Goal: Task Accomplishment & Management: Complete application form

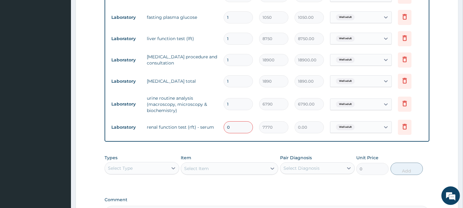
scroll to position [308, 0]
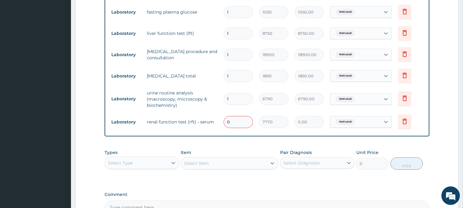
click at [238, 123] on input "0" at bounding box center [237, 122] width 29 height 12
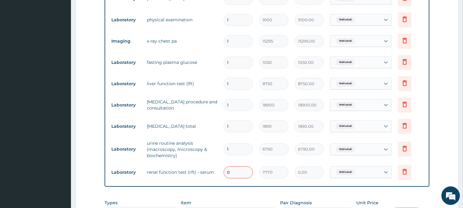
scroll to position [171, 0]
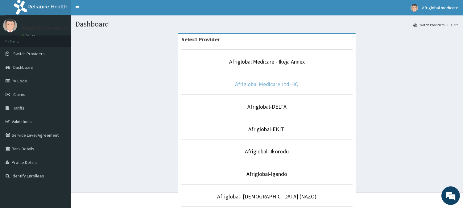
click at [287, 84] on link "Afriglobal Medicare Ltd-HQ" at bounding box center [266, 83] width 63 height 7
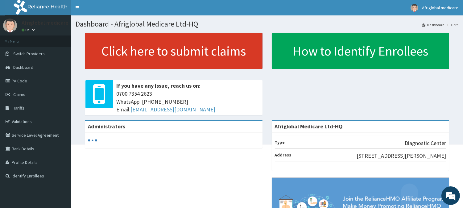
click at [164, 56] on link "Click here to submit claims" at bounding box center [174, 51] width 178 height 36
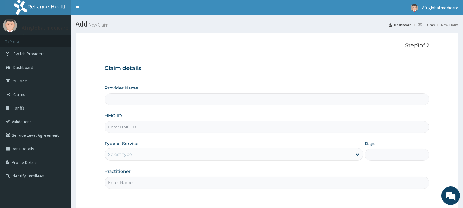
click at [134, 129] on input "HMO ID" at bounding box center [266, 127] width 325 height 12
paste input "ksb11425a"
type input "ksb11425a"
type input "Afriglobal Medicare Ltd-HQ"
click at [114, 126] on input "ksb11425a" at bounding box center [266, 127] width 325 height 12
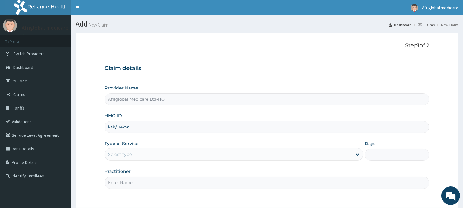
click at [127, 126] on input "ksb/11425a" at bounding box center [266, 127] width 325 height 12
type input "ksb/11425/a"
click at [139, 159] on div "Select type" at bounding box center [228, 154] width 247 height 10
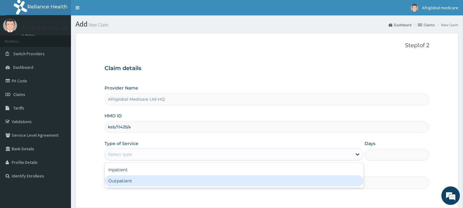
drag, startPoint x: 141, startPoint y: 178, endPoint x: 142, endPoint y: 181, distance: 3.4
click at [142, 179] on div "Outpatient" at bounding box center [233, 180] width 259 height 11
type input "1"
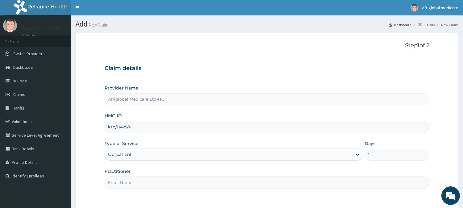
click at [142, 183] on input "Practitioner" at bounding box center [266, 182] width 325 height 12
type input "a"
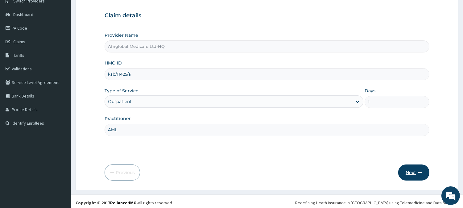
scroll to position [55, 0]
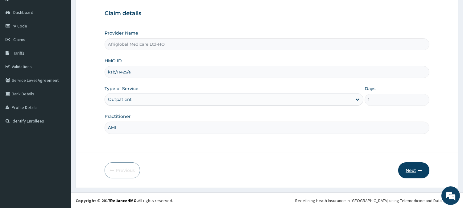
type input "AML"
click at [423, 167] on button "Next" at bounding box center [413, 170] width 31 height 16
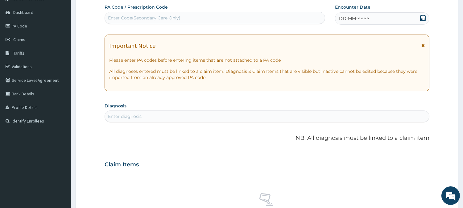
scroll to position [0, 0]
click at [167, 17] on div "Enter Code(Secondary Care Only)" at bounding box center [144, 18] width 72 height 6
paste input "PA265716"
click at [113, 15] on input "PA265716" at bounding box center [118, 18] width 21 height 6
type input "PA/265716"
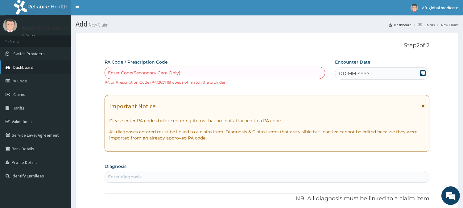
click at [31, 62] on link "Dashboard" at bounding box center [35, 67] width 71 height 14
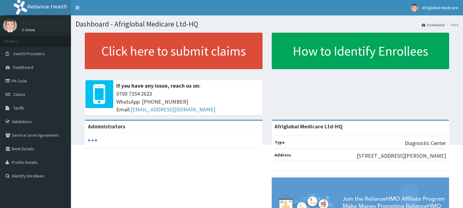
click at [28, 55] on span "Switch Providers" at bounding box center [28, 54] width 31 height 6
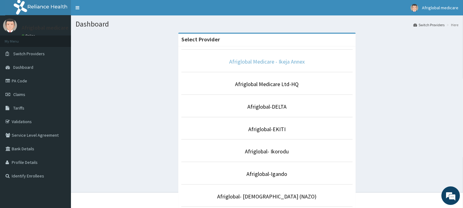
click at [249, 64] on link "Afriglobal Medicare - Ikeja Annex" at bounding box center [267, 61] width 76 height 7
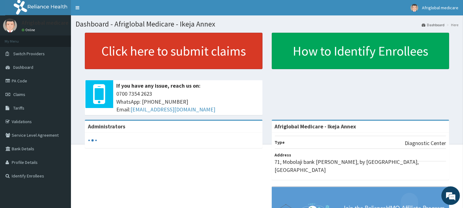
click at [176, 57] on link "Click here to submit claims" at bounding box center [174, 51] width 178 height 36
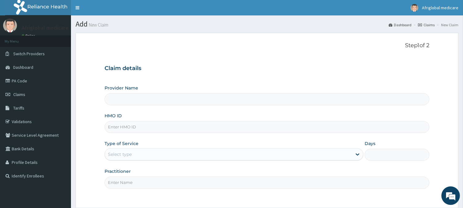
click at [169, 124] on input "HMO ID" at bounding box center [266, 127] width 325 height 12
type input "Afriglobal Medicare - Ikeja Annex"
paste input "ksb11425a"
click at [113, 124] on input "ksb11425a" at bounding box center [266, 127] width 325 height 12
click at [113, 126] on input "ksb11425a" at bounding box center [266, 127] width 325 height 12
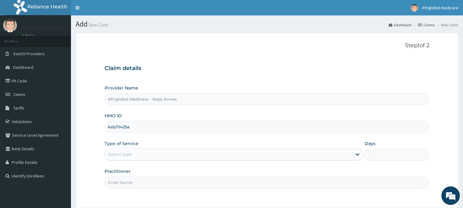
click at [127, 129] on input "ksb/11425a" at bounding box center [266, 127] width 325 height 12
type input "ksb/11425/a"
drag, startPoint x: 134, startPoint y: 149, endPoint x: 134, endPoint y: 153, distance: 4.0
click at [134, 149] on div "Select type" at bounding box center [233, 154] width 259 height 12
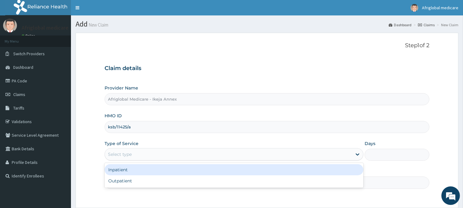
click at [130, 177] on div "Outpatient" at bounding box center [233, 180] width 259 height 11
type input "1"
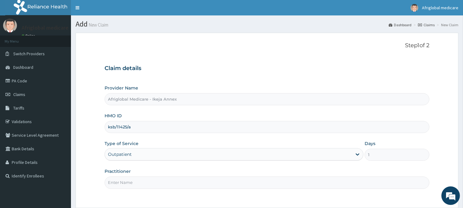
click at [130, 179] on input "Practitioner" at bounding box center [266, 182] width 325 height 12
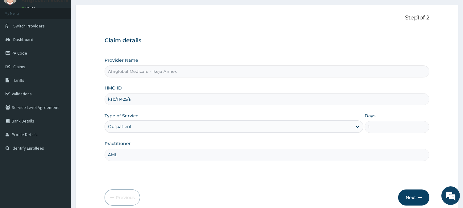
scroll to position [55, 0]
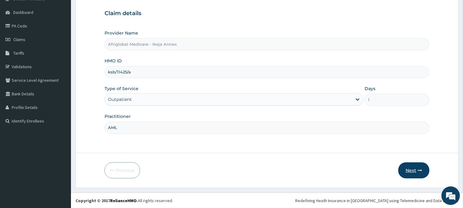
type input "AML"
click at [408, 170] on button "Next" at bounding box center [413, 170] width 31 height 16
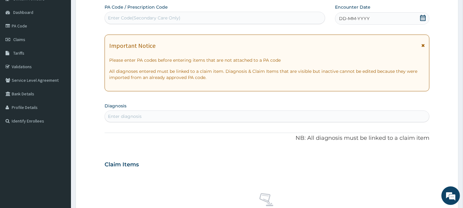
scroll to position [0, 0]
click at [127, 19] on div "Enter Code(Secondary Care Only)" at bounding box center [144, 18] width 72 height 6
paste input "PA265716"
click at [112, 17] on input "PA265716" at bounding box center [118, 18] width 21 height 6
click at [113, 18] on input "PA265716" at bounding box center [118, 18] width 21 height 6
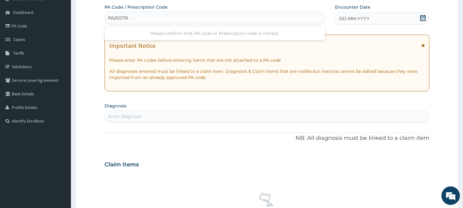
type input "PA/265716"
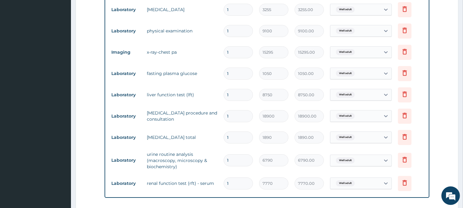
scroll to position [258, 0]
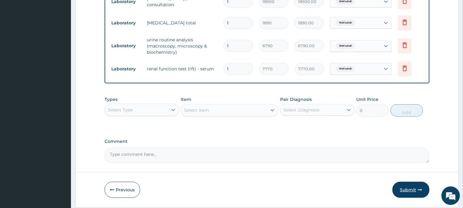
click at [394, 186] on button "Submit" at bounding box center [410, 190] width 37 height 16
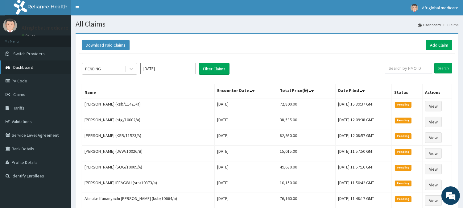
click at [38, 72] on link "Dashboard" at bounding box center [35, 67] width 71 height 14
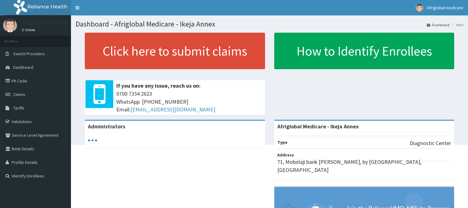
click at [164, 45] on link "Click here to submit claims" at bounding box center [175, 51] width 180 height 36
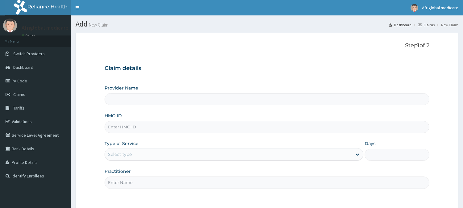
click at [145, 127] on input "HMO ID" at bounding box center [266, 127] width 325 height 12
paste input "FMG10256B"
type input "FMG10256B"
type input "Afriglobal Medicare - Ikeja Annex"
click at [117, 128] on input "FMG10256B" at bounding box center [266, 127] width 325 height 12
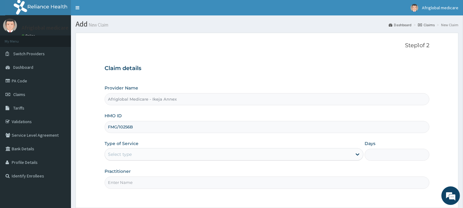
click at [130, 126] on input "FMG/10256B" at bounding box center [266, 127] width 325 height 12
type input "FMG/10256/B"
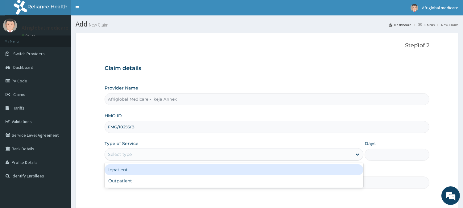
drag, startPoint x: 133, startPoint y: 152, endPoint x: 135, endPoint y: 159, distance: 7.3
click at [134, 152] on div "Select type" at bounding box center [228, 154] width 247 height 10
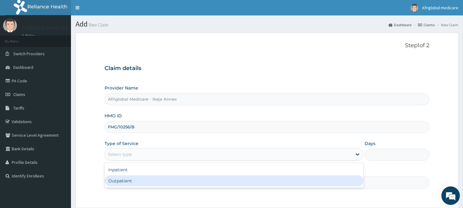
drag, startPoint x: 135, startPoint y: 177, endPoint x: 137, endPoint y: 184, distance: 7.4
click at [135, 178] on div "Outpatient" at bounding box center [233, 180] width 259 height 11
type input "1"
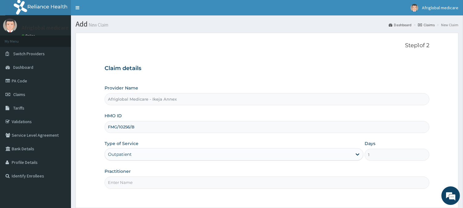
click at [137, 184] on input "Practitioner" at bounding box center [266, 182] width 325 height 12
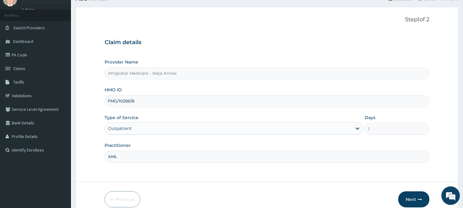
scroll to position [55, 0]
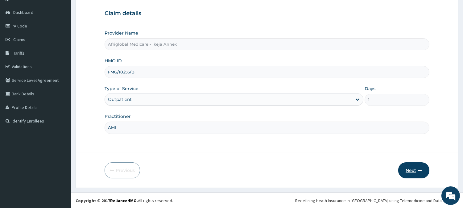
type input "AML"
click at [409, 169] on button "Next" at bounding box center [413, 170] width 31 height 16
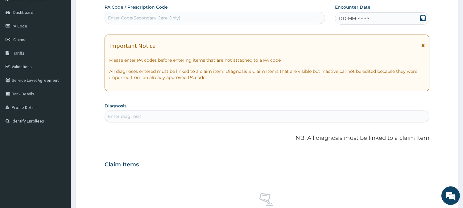
click at [136, 18] on div "Enter Code(Secondary Care Only)" at bounding box center [144, 18] width 72 height 6
paste input "PA76254E"
click at [114, 18] on input "PA76254E" at bounding box center [119, 18] width 22 height 6
type input "PA/76254E"
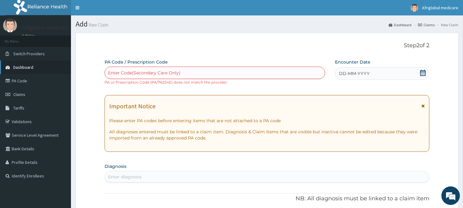
click at [43, 71] on link "Dashboard" at bounding box center [35, 67] width 71 height 14
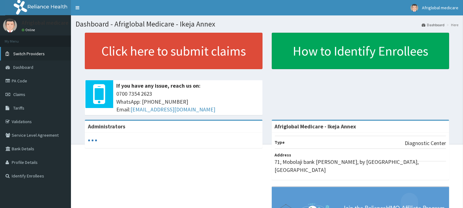
click at [41, 53] on span "Switch Providers" at bounding box center [28, 54] width 31 height 6
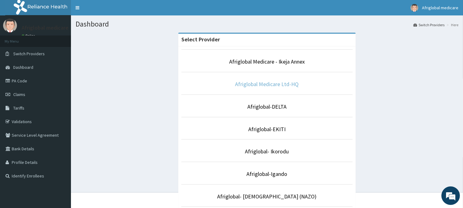
click at [272, 85] on link "Afriglobal Medicare Ltd-HQ" at bounding box center [266, 83] width 63 height 7
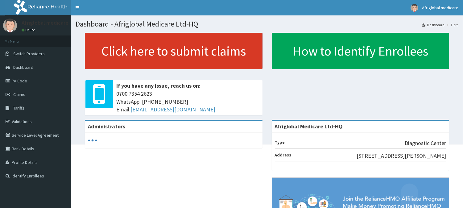
click at [162, 67] on link "Click here to submit claims" at bounding box center [174, 51] width 178 height 36
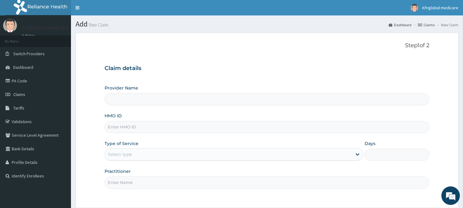
click at [136, 127] on input "HMO ID" at bounding box center [266, 127] width 325 height 12
type input "Afriglobal Medicare Ltd-HQ"
paste input "FMG10256B"
click at [116, 125] on input "FMG10256B" at bounding box center [266, 127] width 325 height 12
click at [132, 126] on input "FMG/10256B" at bounding box center [266, 127] width 325 height 12
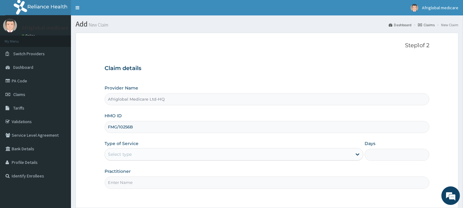
click at [130, 126] on input "FMG/10256B" at bounding box center [266, 127] width 325 height 12
type input "FMG/10256/B"
drag, startPoint x: 137, startPoint y: 155, endPoint x: 137, endPoint y: 162, distance: 6.2
click at [137, 157] on div "Select type" at bounding box center [228, 154] width 247 height 10
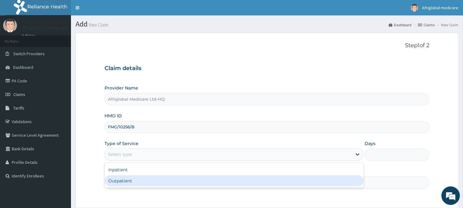
click at [138, 180] on div "Outpatient" at bounding box center [233, 180] width 259 height 11
type input "1"
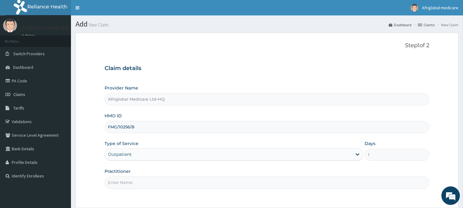
click at [138, 180] on input "Practitioner" at bounding box center [266, 182] width 325 height 12
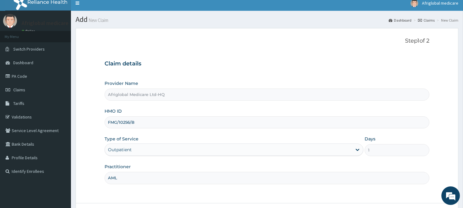
scroll to position [55, 0]
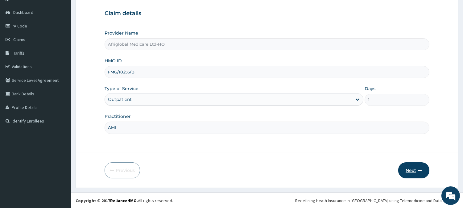
type input "AML"
click at [409, 166] on button "Next" at bounding box center [413, 170] width 31 height 16
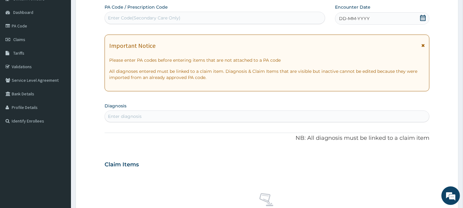
scroll to position [0, 0]
click at [166, 13] on div "Enter Code(Secondary Care Only)" at bounding box center [215, 18] width 220 height 10
paste input "PA76254E"
click at [111, 15] on input "PA76254E" at bounding box center [119, 18] width 22 height 6
click at [113, 18] on input "PA76254E" at bounding box center [119, 18] width 22 height 6
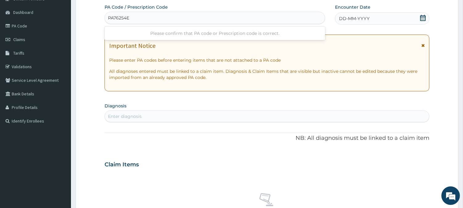
type input "PA/76254E"
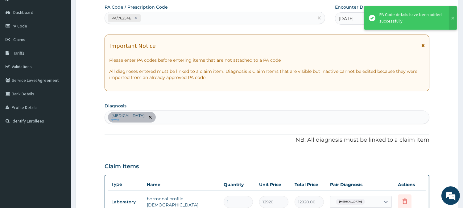
scroll to position [124, 0]
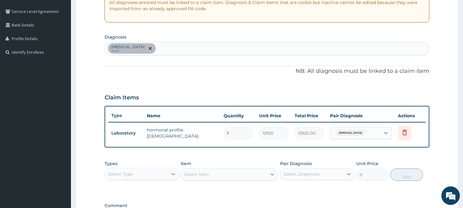
click at [140, 171] on div "Select Type" at bounding box center [136, 174] width 63 height 10
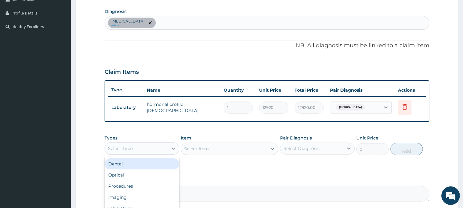
scroll to position [192, 0]
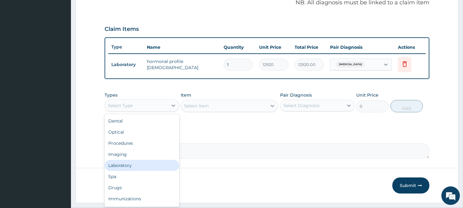
click at [153, 161] on div "Laboratory" at bounding box center [141, 165] width 75 height 11
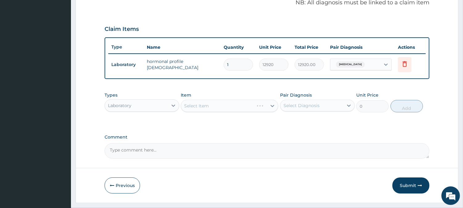
click at [225, 104] on div "Select Item" at bounding box center [229, 106] width 97 height 12
click at [48, 110] on aside "Afriglobal medicare Online My Menu Switch Providers Dashboard PA Code Claims Ta…" at bounding box center [35, 15] width 71 height 415
click at [229, 109] on div "Select Item" at bounding box center [224, 106] width 86 height 10
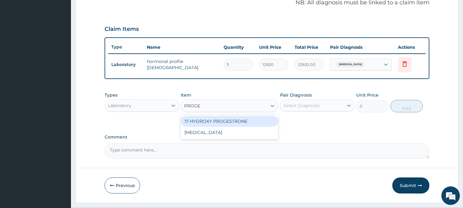
type input "PROGES"
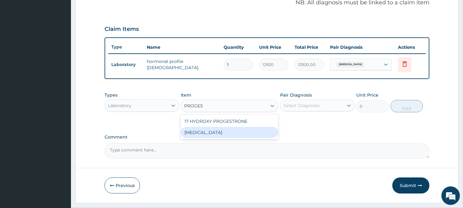
click at [222, 127] on div "PROGESTERONE" at bounding box center [229, 132] width 97 height 11
type input "7315"
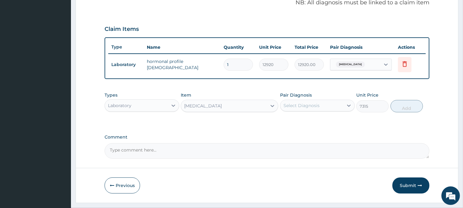
click at [296, 102] on div "Select Diagnosis" at bounding box center [301, 105] width 36 height 6
click at [297, 119] on label "Abnormal uterine bleeding" at bounding box center [309, 120] width 38 height 6
checkbox input "true"
click at [410, 109] on button "Add" at bounding box center [406, 106] width 32 height 12
type input "0"
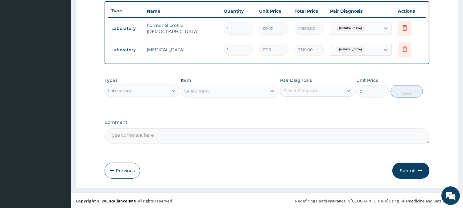
click at [401, 170] on button "Submit" at bounding box center [410, 170] width 37 height 16
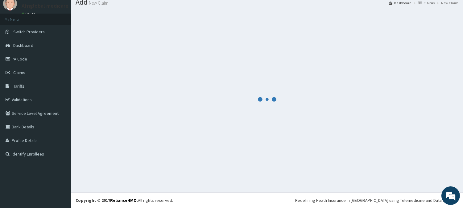
scroll to position [22, 0]
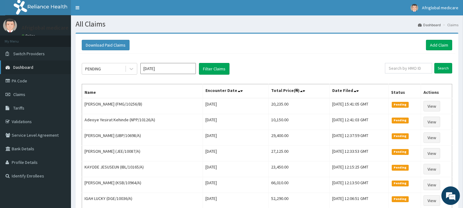
click at [28, 62] on link "Dashboard" at bounding box center [35, 67] width 71 height 14
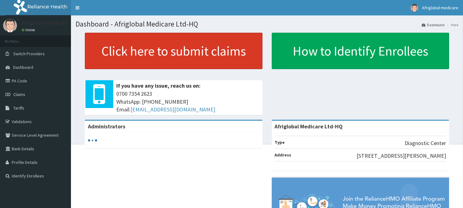
click at [159, 48] on link "Click here to submit claims" at bounding box center [174, 51] width 178 height 36
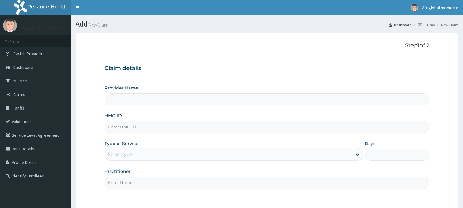
click at [161, 129] on input "HMO ID" at bounding box center [266, 127] width 325 height 12
type input "CRH10003A"
type input "Afriglobal Medicare Ltd-HQ"
click at [115, 127] on input "CRH10003A" at bounding box center [266, 127] width 325 height 12
click at [131, 126] on input "CRH/10003A" at bounding box center [266, 127] width 325 height 12
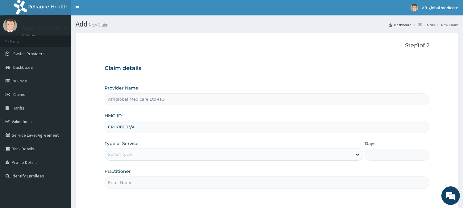
type input "CRH/10003/A"
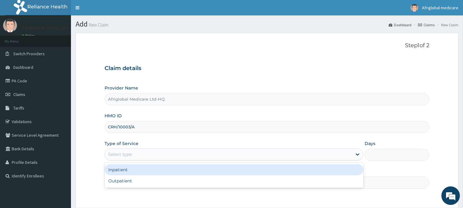
drag, startPoint x: 136, startPoint y: 154, endPoint x: 137, endPoint y: 163, distance: 8.7
click at [136, 157] on div "Select type" at bounding box center [228, 154] width 247 height 10
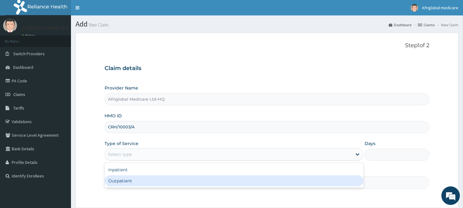
click at [139, 181] on div "Outpatient" at bounding box center [233, 180] width 259 height 11
type input "1"
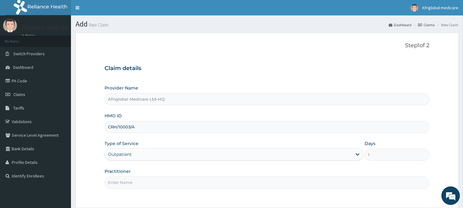
click at [140, 186] on input "Practitioner" at bounding box center [266, 182] width 325 height 12
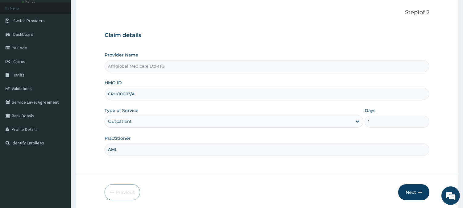
scroll to position [55, 0]
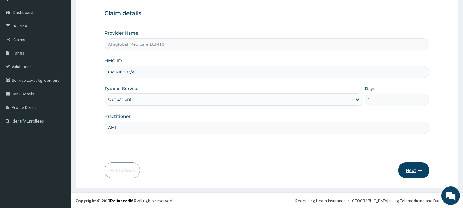
type input "AML"
click at [407, 174] on button "Next" at bounding box center [413, 170] width 31 height 16
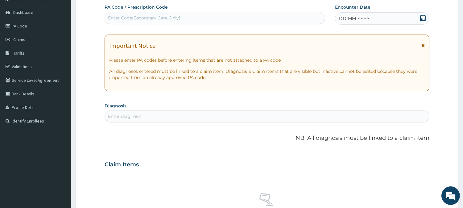
click at [167, 19] on div "Enter Code(Secondary Care Only)" at bounding box center [144, 18] width 72 height 6
paste input "PA9F1D68"
click at [115, 15] on input "PA9F1D68" at bounding box center [119, 18] width 23 height 6
click at [114, 16] on input "PA9F1D68" at bounding box center [119, 18] width 23 height 6
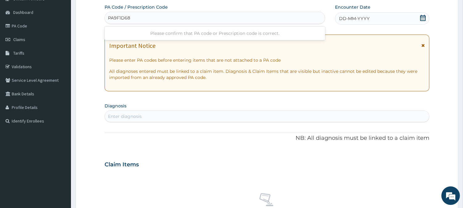
type input "PA/9F1D68"
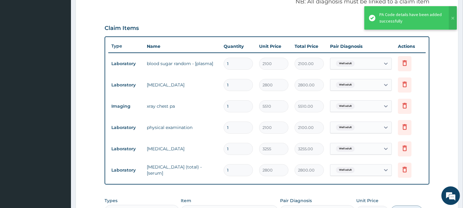
scroll to position [190, 0]
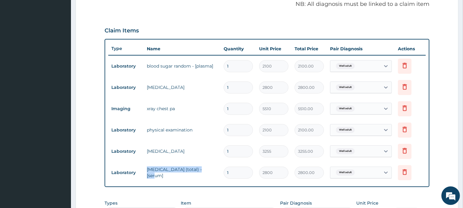
drag, startPoint x: 206, startPoint y: 173, endPoint x: 141, endPoint y: 173, distance: 64.7
click at [145, 174] on td "cholesterol (total) - [serum]" at bounding box center [182, 172] width 77 height 18
copy td "cholesterol (total) - [serum]"
drag, startPoint x: 178, startPoint y: 154, endPoint x: 143, endPoint y: 152, distance: 35.2
click at [143, 152] on tr "Laboratory visual acuity 1 3255 3255.00 Well adult Delete" at bounding box center [266, 151] width 317 height 21
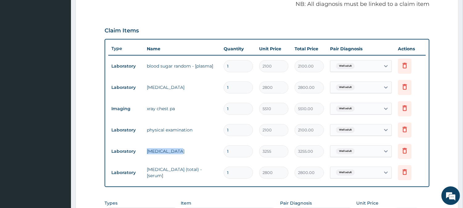
copy tr "visual acuity"
drag, startPoint x: 199, startPoint y: 130, endPoint x: 140, endPoint y: 131, distance: 58.6
click at [141, 131] on tr "Laboratory physical examination 1 2100 2100.00 Well adult Delete" at bounding box center [266, 129] width 317 height 21
copy tr "physical examination"
drag, startPoint x: 169, startPoint y: 109, endPoint x: 136, endPoint y: 108, distance: 33.3
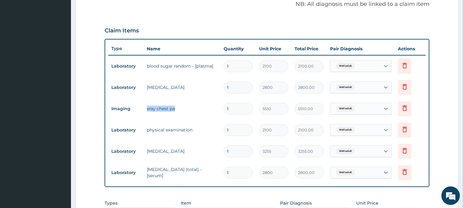
click at [137, 108] on tr "Imaging xray chest pa 1 5510 5510.00 Well adult Delete" at bounding box center [266, 108] width 317 height 21
copy tr "xray chest pa"
drag, startPoint x: 171, startPoint y: 86, endPoint x: 136, endPoint y: 88, distance: 35.2
click at [136, 88] on tr "Laboratory urinalysis 1 2800 2800.00 Well adult Delete" at bounding box center [266, 87] width 317 height 21
copy tr "urinalysis"
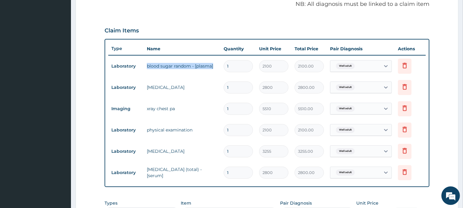
drag, startPoint x: 215, startPoint y: 65, endPoint x: 137, endPoint y: 63, distance: 77.7
click at [137, 63] on tr "Laboratory blood sugar random - [plasma] 1 2100 2100.00 Well adult Delete" at bounding box center [266, 65] width 317 height 21
copy tr "blood sugar random - [plasma]"
click at [403, 63] on icon at bounding box center [404, 66] width 4 height 6
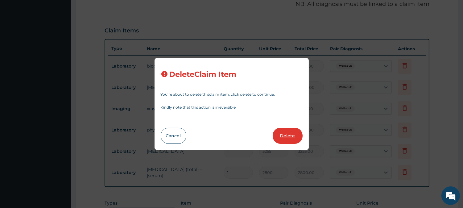
click at [276, 130] on button "Delete" at bounding box center [287, 136] width 30 height 16
type input "2800"
type input "2800.00"
type input "5510"
type input "5510.00"
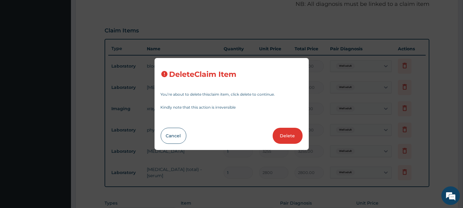
type input "2100"
type input "2100.00"
type input "3255"
type input "3255.00"
type input "2800"
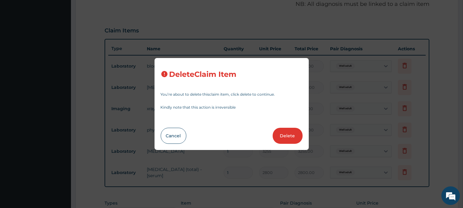
type input "2800.00"
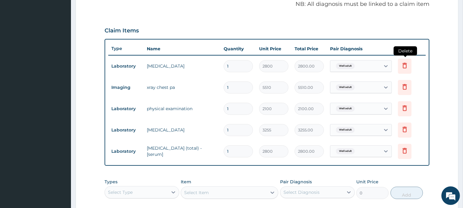
click at [406, 63] on icon at bounding box center [404, 66] width 4 height 6
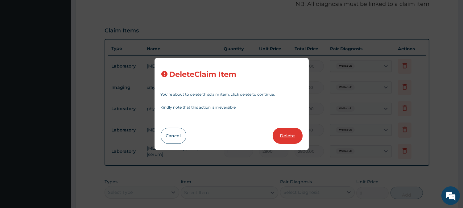
click at [289, 131] on button "Delete" at bounding box center [287, 136] width 30 height 16
type input "5510"
type input "5510.00"
type input "2100"
type input "2100.00"
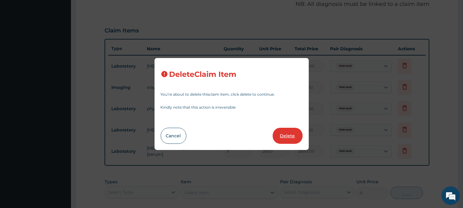
type input "3255"
type input "3255.00"
type input "2800"
type input "2800.00"
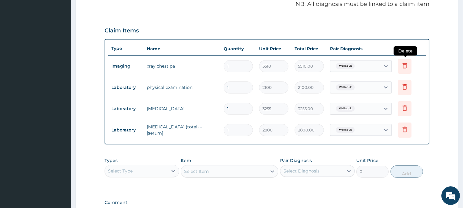
click at [410, 64] on icon at bounding box center [405, 66] width 14 height 15
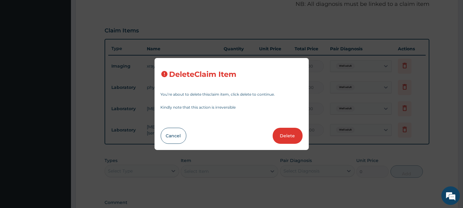
click at [298, 135] on button "Delete" at bounding box center [287, 136] width 30 height 16
type input "2100"
type input "2100.00"
type input "3255"
type input "3255.00"
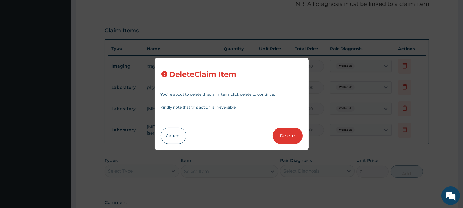
type input "2800"
type input "2800.00"
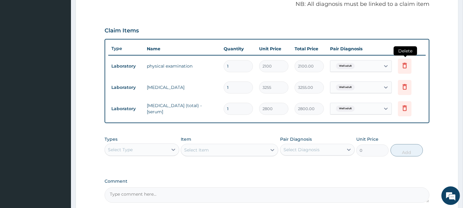
click at [408, 62] on icon at bounding box center [404, 65] width 7 height 7
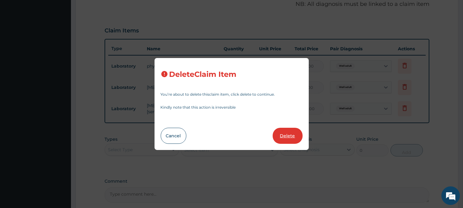
click at [284, 133] on button "Delete" at bounding box center [287, 136] width 30 height 16
type input "3255"
type input "3255.00"
type input "2800"
type input "2800.00"
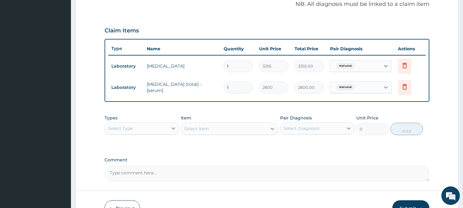
click at [155, 128] on div "Select Type" at bounding box center [136, 128] width 63 height 10
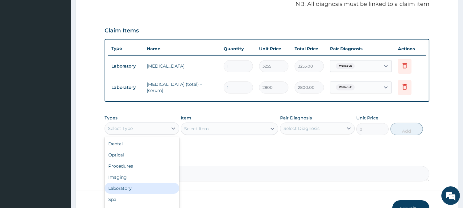
click at [130, 186] on div "Laboratory" at bounding box center [141, 187] width 75 height 11
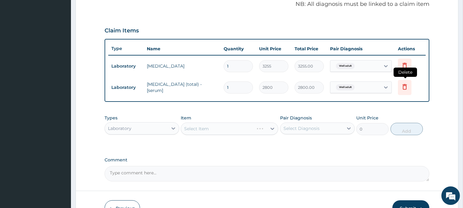
click at [403, 71] on span "Delete" at bounding box center [404, 72] width 23 height 9
click at [402, 64] on icon at bounding box center [404, 65] width 7 height 7
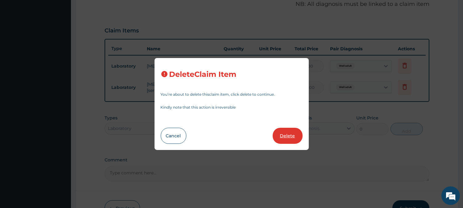
click at [284, 129] on button "Delete" at bounding box center [287, 136] width 30 height 16
type input "2800"
type input "2800.00"
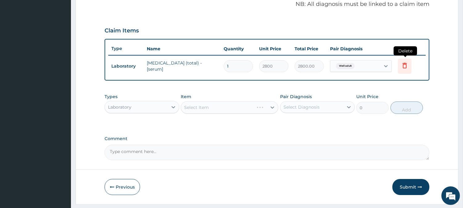
click at [409, 65] on icon at bounding box center [405, 66] width 14 height 15
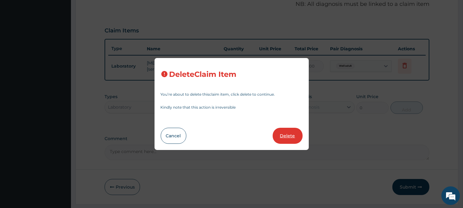
click at [285, 133] on button "Delete" at bounding box center [287, 136] width 30 height 16
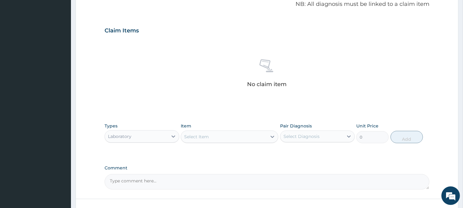
click at [248, 130] on div "Select Item" at bounding box center [229, 136] width 97 height 12
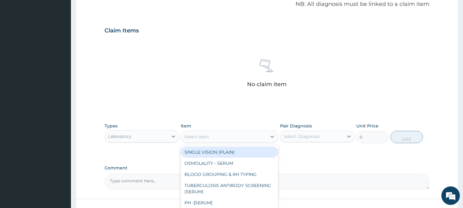
paste input "cholesterol (total) - [serum]"
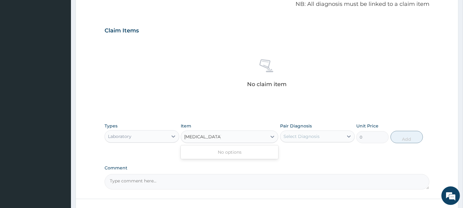
type input "cholesterol total"
click at [237, 149] on div "CHOLESTEROL TOTAL" at bounding box center [229, 151] width 97 height 11
type input "1890"
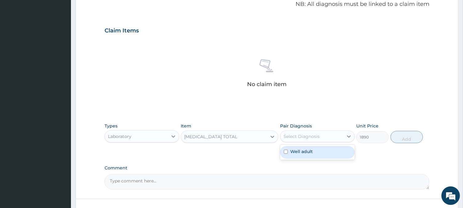
click at [340, 135] on div "Select Diagnosis" at bounding box center [311, 136] width 63 height 10
click at [332, 150] on div "Well adult" at bounding box center [317, 152] width 75 height 13
checkbox input "true"
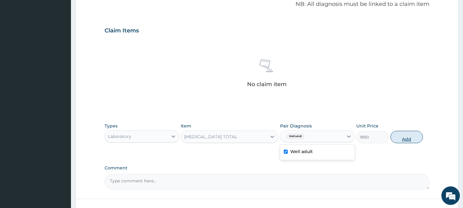
click at [415, 138] on button "Add" at bounding box center [406, 137] width 32 height 12
type input "0"
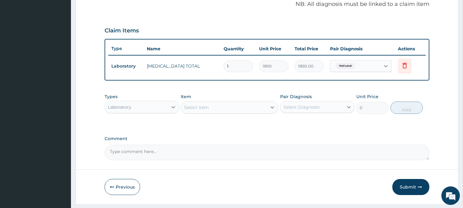
click at [154, 105] on div "Laboratory" at bounding box center [136, 107] width 63 height 10
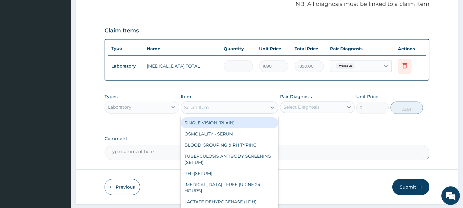
click at [230, 106] on div "Select Item" at bounding box center [224, 107] width 86 height 10
paste input "visual acuity"
type input "visual acuity"
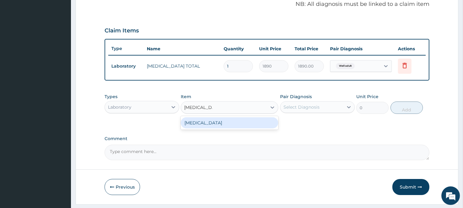
click at [219, 119] on div "VISUAL ACUITY" at bounding box center [229, 122] width 97 height 11
type input "3255"
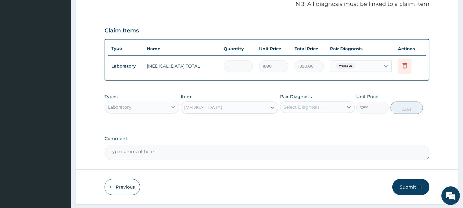
click at [295, 109] on div "Select Diagnosis" at bounding box center [311, 107] width 63 height 10
click at [296, 119] on label "Well adult" at bounding box center [301, 122] width 23 height 6
checkbox input "true"
click at [406, 106] on button "Add" at bounding box center [406, 107] width 32 height 12
type input "0"
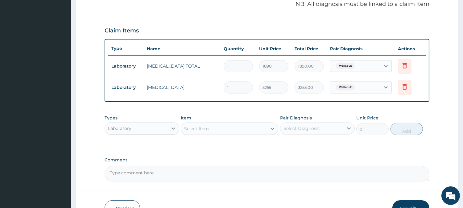
click at [255, 125] on div "Select Item" at bounding box center [224, 129] width 86 height 10
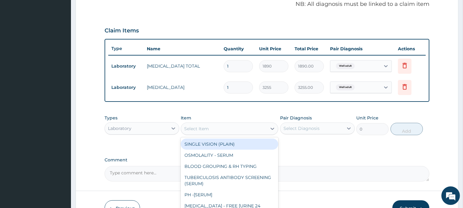
paste input "physical examination"
type input "physical examination"
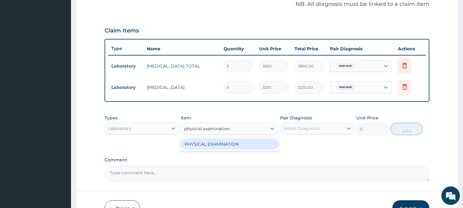
click at [239, 143] on div "PHYSICAL EXAMINATION" at bounding box center [229, 143] width 97 height 11
type input "9100"
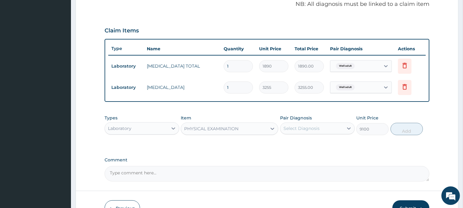
click at [310, 131] on div "Select Diagnosis" at bounding box center [311, 128] width 63 height 10
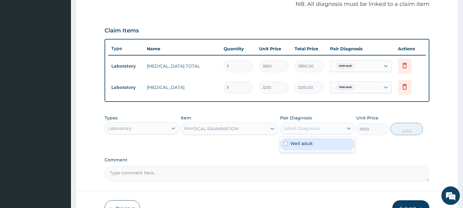
click at [309, 142] on label "Well adult" at bounding box center [301, 143] width 23 height 6
checkbox input "true"
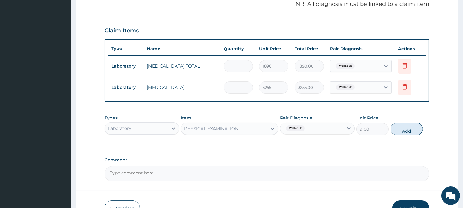
click at [405, 131] on button "Add" at bounding box center [406, 129] width 32 height 12
type input "0"
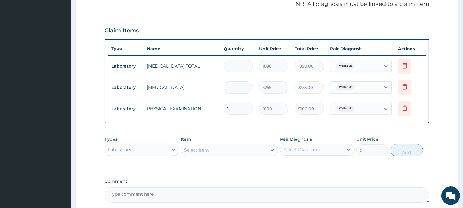
click at [251, 145] on div "Select Item" at bounding box center [224, 150] width 86 height 10
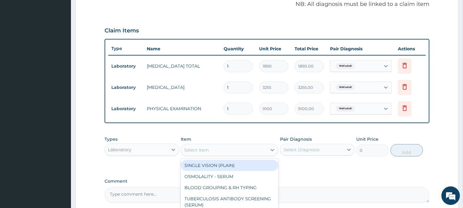
paste input "urinalysis"
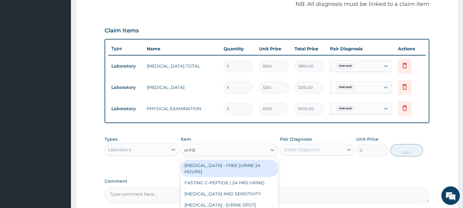
type input "urinE M"
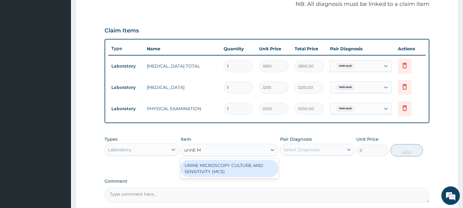
click at [220, 165] on div "URINE MICROSCOPY CULTURE AND SENSITIVITY (MCS)" at bounding box center [229, 168] width 97 height 17
type input "9450"
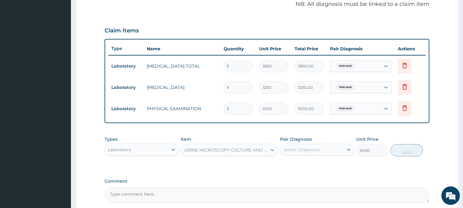
click at [290, 149] on div "Select Diagnosis" at bounding box center [301, 149] width 36 height 6
click at [291, 164] on label "Well adult" at bounding box center [301, 165] width 23 height 6
checkbox input "true"
click at [415, 152] on button "Add" at bounding box center [406, 150] width 32 height 12
type input "0"
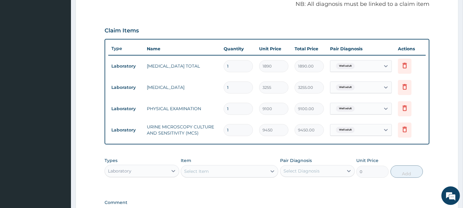
click at [263, 170] on div "Select Item" at bounding box center [224, 171] width 86 height 10
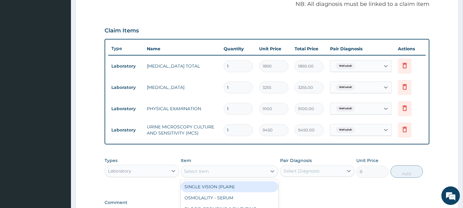
paste input "blood sugar random - [plasma]"
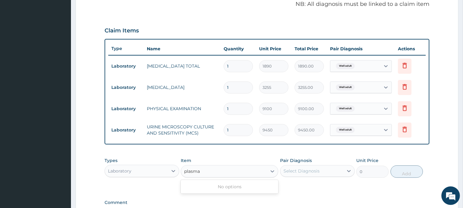
type input "plasma"
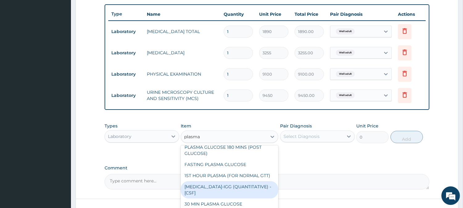
scroll to position [34, 0]
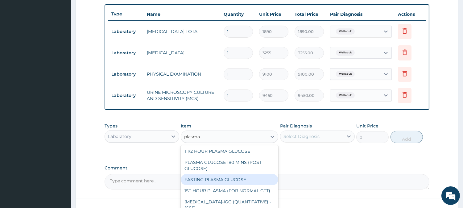
click at [222, 178] on div "FASTING PLASMA GLUCOSE" at bounding box center [229, 179] width 97 height 11
type input "1050"
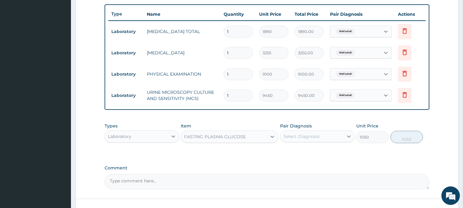
click at [309, 141] on div "Select Diagnosis" at bounding box center [317, 136] width 75 height 12
drag, startPoint x: 309, startPoint y: 157, endPoint x: 318, endPoint y: 151, distance: 10.9
click at [309, 156] on div "Well adult" at bounding box center [317, 152] width 75 height 13
checkbox input "true"
click at [403, 139] on button "Add" at bounding box center [406, 137] width 32 height 12
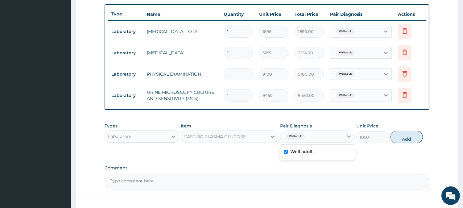
type input "0"
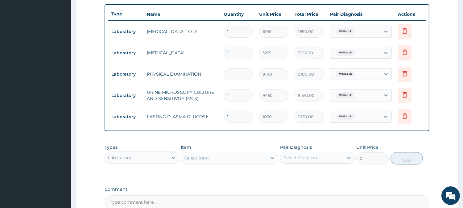
click at [163, 159] on div "Laboratory" at bounding box center [136, 158] width 63 height 10
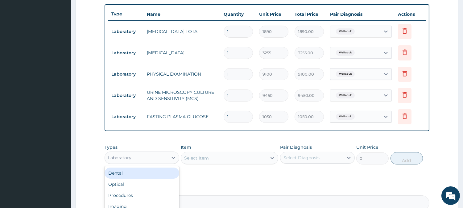
scroll to position [21, 0]
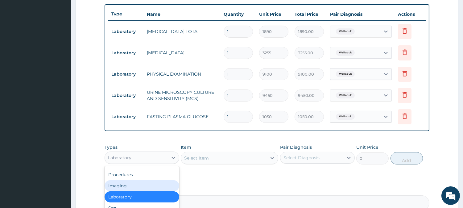
click at [129, 187] on div "Imaging" at bounding box center [141, 185] width 75 height 11
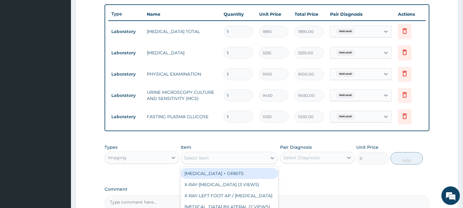
click at [234, 158] on div "Select Item" at bounding box center [224, 158] width 86 height 10
type input "CHEST PA"
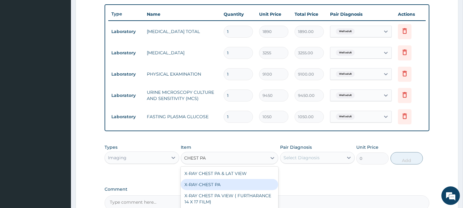
click at [204, 187] on div "X-RAY-CHEST PA" at bounding box center [229, 184] width 97 height 11
type input "15295"
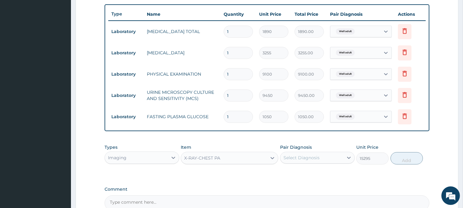
click at [316, 158] on div "Select Diagnosis" at bounding box center [301, 157] width 36 height 6
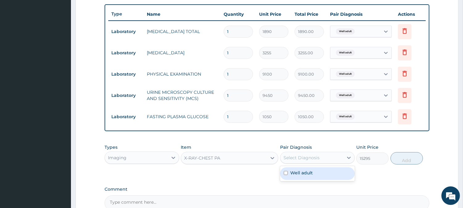
click at [313, 172] on div "Well adult" at bounding box center [317, 173] width 75 height 13
checkbox input "true"
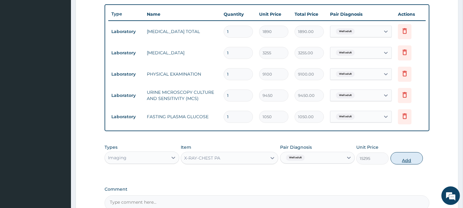
click at [407, 161] on button "Add" at bounding box center [406, 158] width 32 height 12
type input "0"
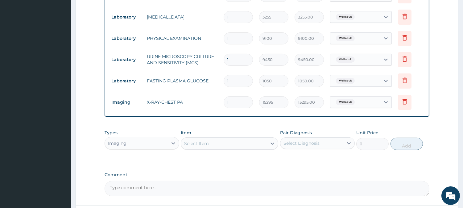
scroll to position [293, 0]
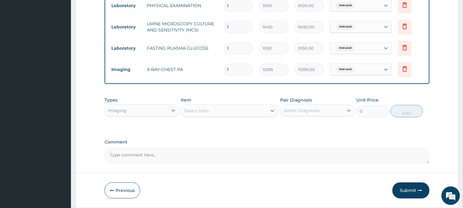
click at [401, 195] on button "Submit" at bounding box center [410, 190] width 37 height 16
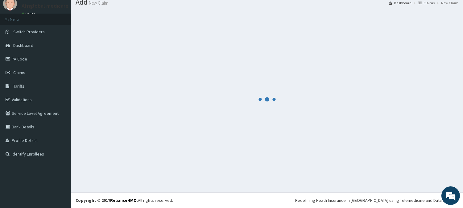
click at [416, 185] on div at bounding box center [267, 99] width 383 height 177
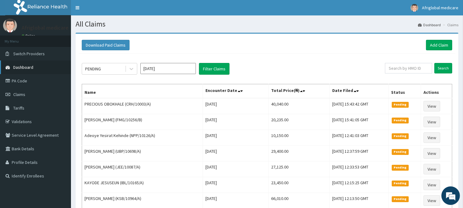
click at [36, 65] on link "Dashboard" at bounding box center [35, 67] width 71 height 14
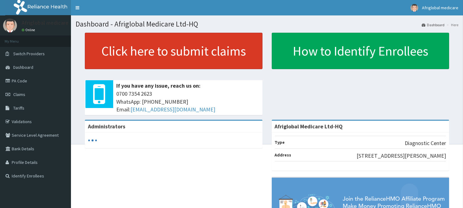
click at [199, 53] on link "Click here to submit claims" at bounding box center [174, 51] width 178 height 36
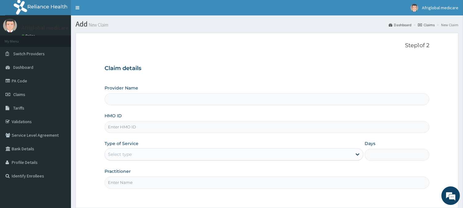
click at [187, 130] on input "HMO ID" at bounding box center [266, 127] width 325 height 12
paste input "KSB11443A"
type input "Afriglobal Medicare Ltd-HQ"
click at [116, 128] on input "KSB11443A" at bounding box center [266, 127] width 325 height 12
click at [128, 125] on input "KSB/11443A" at bounding box center [266, 127] width 325 height 12
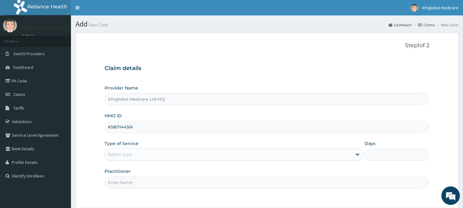
type input "KSB/11443/A"
click at [137, 156] on div "Select type" at bounding box center [228, 154] width 247 height 10
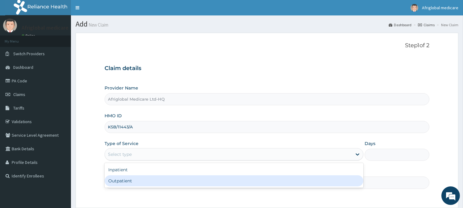
click at [137, 180] on div "Outpatient" at bounding box center [233, 180] width 259 height 11
type input "1"
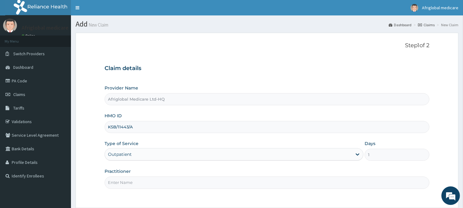
click at [138, 181] on input "Practitioner" at bounding box center [266, 182] width 325 height 12
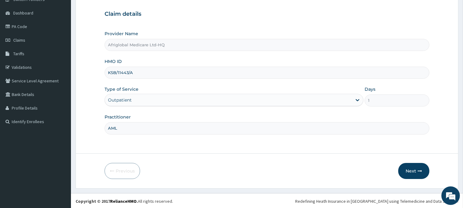
scroll to position [55, 0]
type input "AML"
click at [407, 167] on button "Next" at bounding box center [413, 170] width 31 height 16
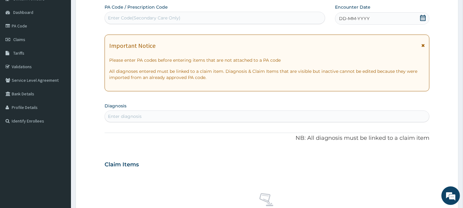
scroll to position [0, 0]
click at [137, 16] on div "Enter Code(Secondary Care Only)" at bounding box center [144, 18] width 72 height 6
paste input "PADA117C"
click at [113, 18] on input "PADA117C" at bounding box center [119, 18] width 22 height 6
type input "PA/DA117C"
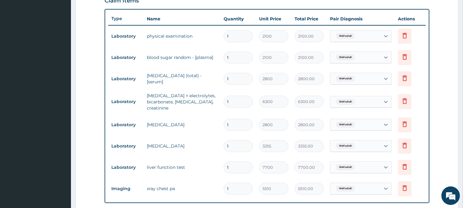
scroll to position [237, 0]
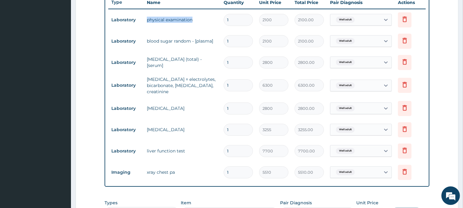
drag, startPoint x: 197, startPoint y: 16, endPoint x: 139, endPoint y: 20, distance: 58.4
click at [139, 20] on tr "Laboratory physical examination 1 2100 2100.00 Well adult Delete" at bounding box center [266, 19] width 317 height 21
copy tr "physical examination"
drag, startPoint x: 217, startPoint y: 39, endPoint x: 137, endPoint y: 41, distance: 79.5
click at [137, 41] on tr "Laboratory blood sugar random - [plasma] 1 2100 2100.00 Well adult Delete" at bounding box center [266, 41] width 317 height 21
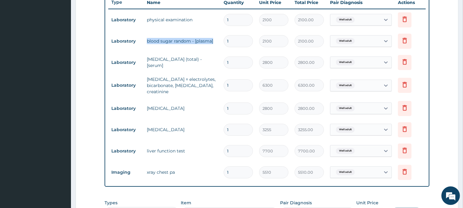
copy tr "blood sugar random - [plasma]"
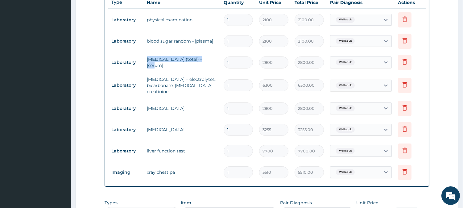
drag, startPoint x: 213, startPoint y: 61, endPoint x: 138, endPoint y: 63, distance: 74.6
click at [141, 63] on tr "Laboratory cholesterol (total) - [serum] 1 2800 2800.00 Well adult Delete" at bounding box center [266, 62] width 317 height 21
copy tr "cholesterol (total) - [serum]"
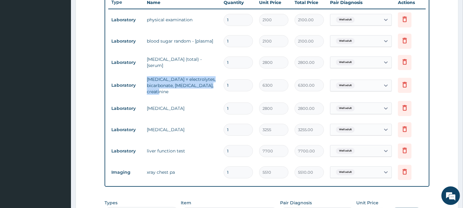
drag, startPoint x: 183, startPoint y: 93, endPoint x: 145, endPoint y: 74, distance: 41.8
click at [145, 74] on td "renal function tests = electrolytes, bicarbonate, urea, creatinine" at bounding box center [182, 85] width 77 height 25
copy td "renal function tests = electrolytes, bicarbonate, urea, creatinine"
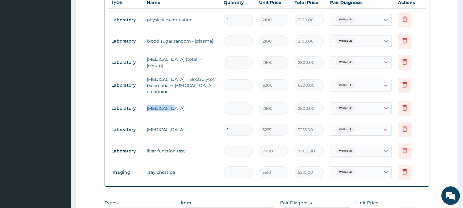
drag, startPoint x: 180, startPoint y: 112, endPoint x: 140, endPoint y: 106, distance: 39.9
click at [140, 106] on tr "Laboratory urinalysis 1 2800 2800.00 Well adult Delete" at bounding box center [266, 108] width 317 height 21
copy tr "urinalysis"
drag, startPoint x: 184, startPoint y: 130, endPoint x: 136, endPoint y: 130, distance: 48.4
click at [136, 131] on tr "Laboratory visual acuity 1 3255 3255.00 Well adult Delete" at bounding box center [266, 129] width 317 height 21
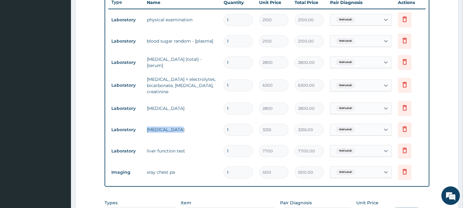
copy tr "visual acuity"
drag, startPoint x: 196, startPoint y: 153, endPoint x: 139, endPoint y: 145, distance: 58.2
click at [139, 145] on tr "Laboratory liver function test 1 7700 7700.00 Well adult Delete" at bounding box center [266, 150] width 317 height 21
copy tr "liver function test"
drag, startPoint x: 180, startPoint y: 174, endPoint x: 141, endPoint y: 174, distance: 39.2
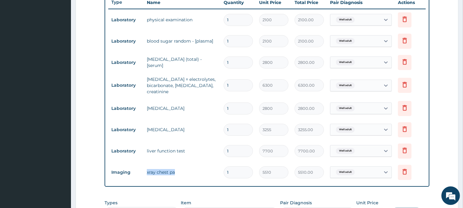
click at [141, 174] on tr "Imaging xray chest pa 1 5510 5510.00 Well adult Delete" at bounding box center [266, 172] width 317 height 21
copy tr "xray chest pa"
click at [401, 23] on icon at bounding box center [405, 19] width 14 height 15
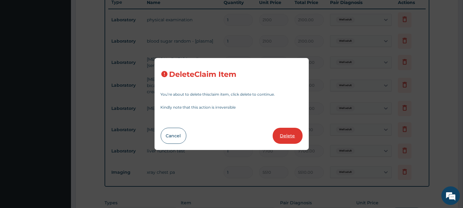
drag, startPoint x: 284, startPoint y: 133, endPoint x: 368, endPoint y: 65, distance: 108.3
click at [284, 133] on button "Delete" at bounding box center [287, 136] width 30 height 16
type input "2800"
type input "2800.00"
type input "6300"
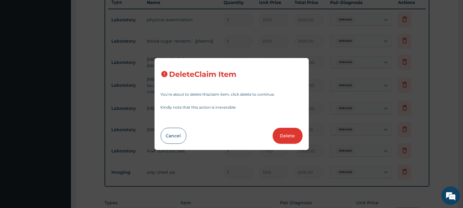
type input "6300.00"
type input "2800"
type input "2800.00"
type input "3255"
type input "3255.00"
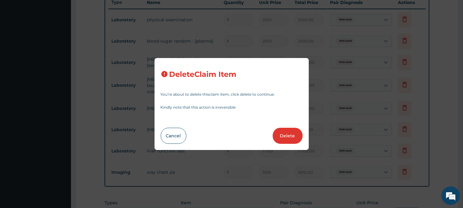
type input "7700"
type input "7700.00"
type input "5510"
type input "5510.00"
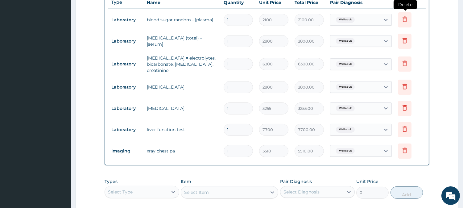
click at [401, 14] on icon at bounding box center [405, 19] width 14 height 15
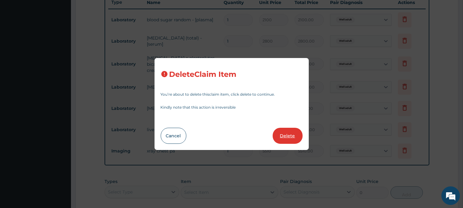
click at [288, 133] on button "Delete" at bounding box center [287, 136] width 30 height 16
type input "2800"
type input "2800.00"
type input "6300"
type input "6300.00"
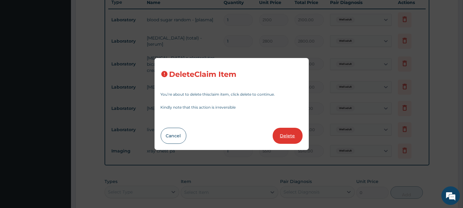
type input "2800"
type input "2800.00"
type input "3255"
type input "3255.00"
type input "7700"
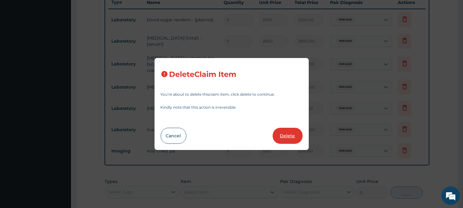
type input "7700.00"
type input "5510"
type input "5510.00"
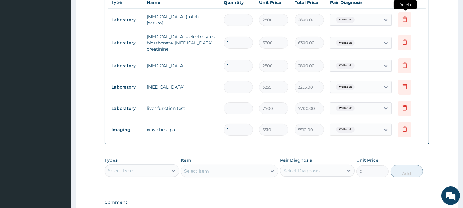
click at [402, 19] on icon at bounding box center [404, 18] width 7 height 7
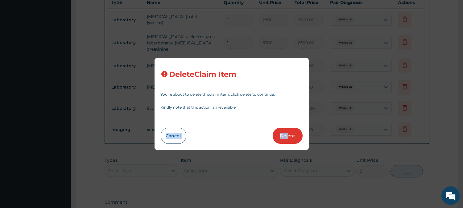
drag, startPoint x: 292, startPoint y: 128, endPoint x: 289, endPoint y: 133, distance: 6.3
click at [289, 133] on div "Delete Claim Item You’re about to delete this claim item , click delete to cont…" at bounding box center [231, 104] width 154 height 92
click at [289, 133] on button "Delete" at bounding box center [287, 136] width 30 height 16
type input "6300"
type input "6300.00"
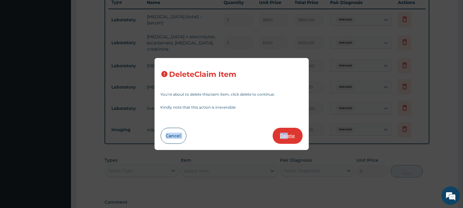
type input "2800"
type input "2800.00"
type input "3255"
type input "3255.00"
type input "7700"
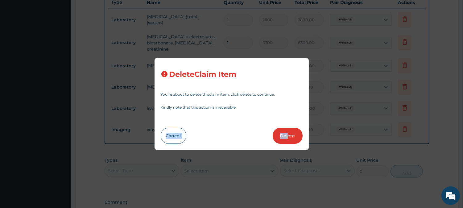
type input "7700.00"
type input "5510"
type input "5510.00"
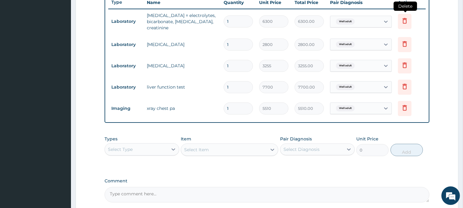
click at [408, 15] on icon at bounding box center [405, 21] width 14 height 15
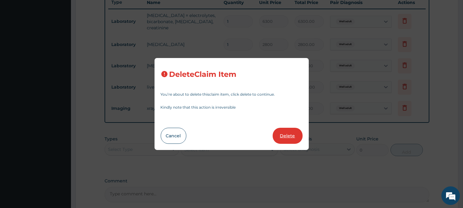
click at [288, 135] on button "Delete" at bounding box center [287, 136] width 30 height 16
type input "2800"
type input "2800.00"
type input "3255"
type input "3255.00"
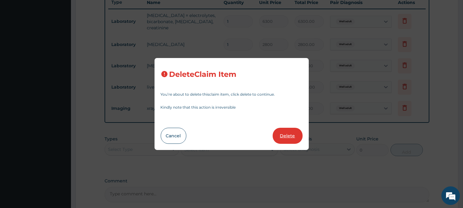
type input "7700"
type input "7700.00"
type input "5510"
type input "5510.00"
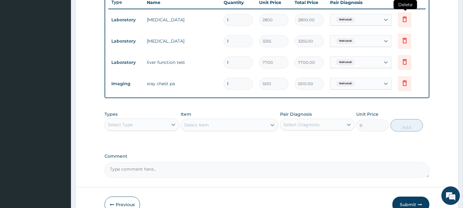
click at [405, 18] on icon at bounding box center [404, 18] width 7 height 7
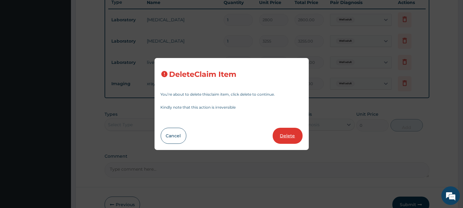
click at [292, 139] on button "Delete" at bounding box center [287, 136] width 30 height 16
type input "3255"
type input "3255.00"
type input "7700"
type input "7700.00"
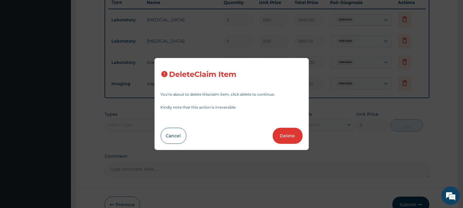
type input "5510"
type input "5510.00"
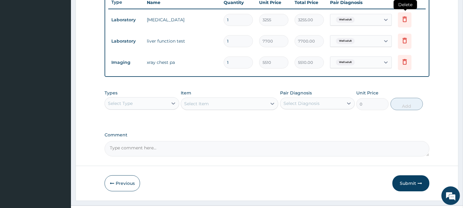
click at [407, 13] on icon at bounding box center [405, 19] width 14 height 15
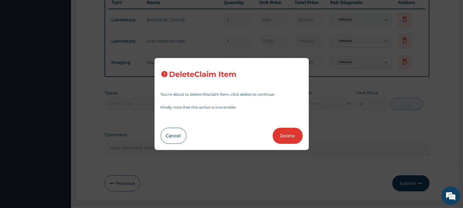
click at [291, 132] on button "Delete" at bounding box center [287, 136] width 30 height 16
type input "7700"
type input "7700.00"
type input "5510"
type input "5510.00"
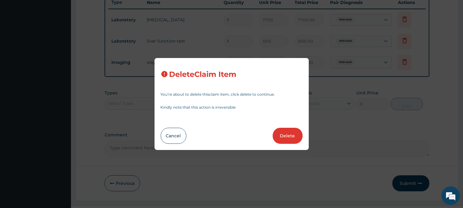
scroll to position [228, 0]
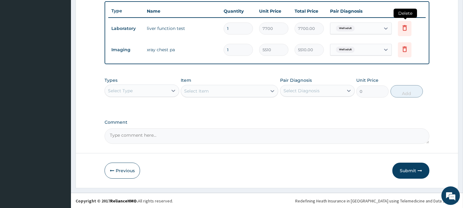
click at [407, 25] on icon at bounding box center [404, 27] width 7 height 7
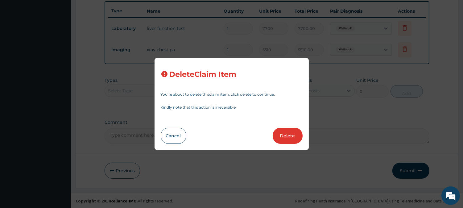
click at [288, 130] on button "Delete" at bounding box center [287, 136] width 30 height 16
type input "5510"
type input "5510.00"
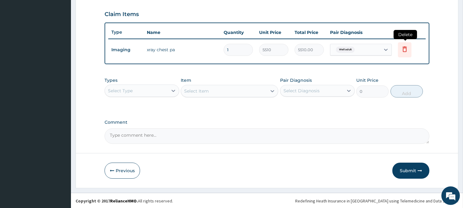
click at [399, 43] on icon at bounding box center [405, 49] width 14 height 15
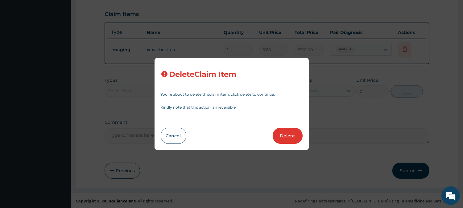
click at [293, 129] on button "Delete" at bounding box center [287, 136] width 30 height 16
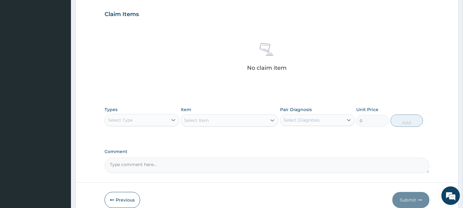
click at [158, 125] on div "Select Type" at bounding box center [141, 120] width 75 height 12
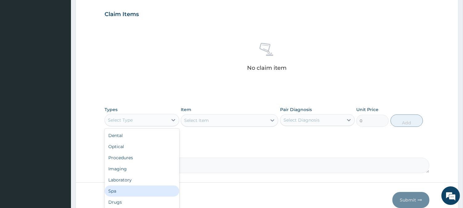
click at [136, 186] on div "Spa" at bounding box center [141, 190] width 75 height 11
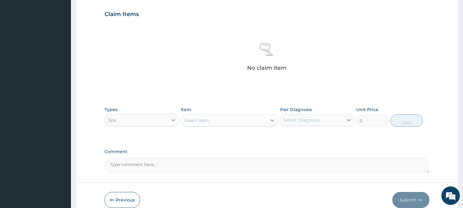
click at [150, 120] on div "Spa" at bounding box center [136, 120] width 63 height 10
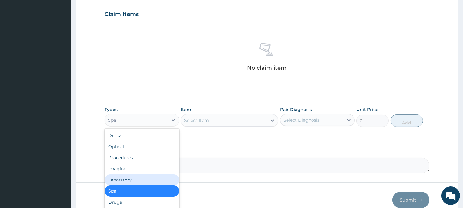
click at [127, 181] on div "Laboratory" at bounding box center [141, 179] width 75 height 11
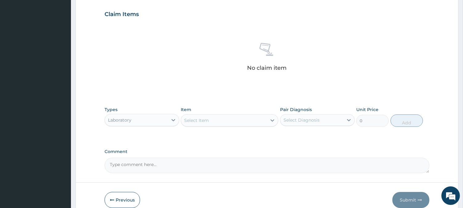
click at [210, 122] on div "Select Item" at bounding box center [224, 120] width 86 height 10
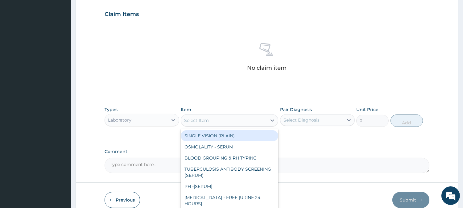
paste input "physical examination"
type input "physical examination"
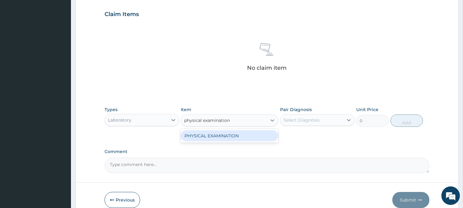
click at [246, 133] on div "PHYSICAL EXAMINATION" at bounding box center [229, 135] width 97 height 11
type input "9100"
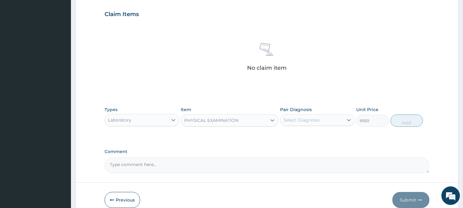
click at [306, 121] on div "Select Diagnosis" at bounding box center [301, 120] width 36 height 6
click at [307, 140] on div "Well adult" at bounding box center [317, 135] width 75 height 13
checkbox input "true"
click at [404, 120] on button "Add" at bounding box center [406, 120] width 32 height 12
type input "0"
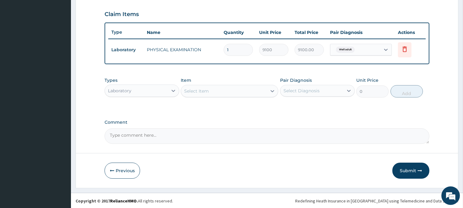
click at [247, 88] on div "Select Item" at bounding box center [224, 91] width 86 height 10
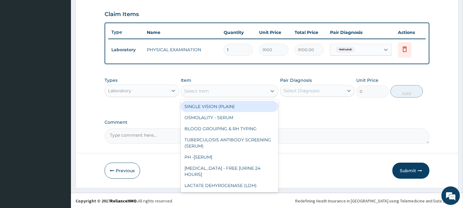
paste input "blood sugar random - [plasma]"
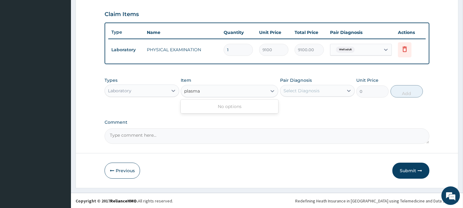
type input "plasma"
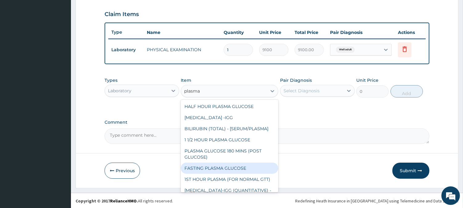
click at [230, 166] on div "FASTING PLASMA GLUCOSE" at bounding box center [229, 167] width 97 height 11
type input "1050"
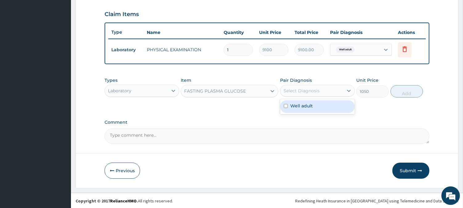
click at [319, 93] on div "Select Diagnosis" at bounding box center [311, 91] width 63 height 10
click at [315, 112] on div "Well adult" at bounding box center [317, 106] width 75 height 15
click at [322, 103] on div "Well adult" at bounding box center [317, 106] width 75 height 13
checkbox input "true"
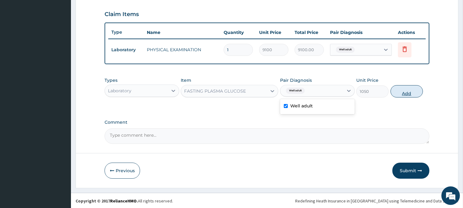
click at [406, 93] on button "Add" at bounding box center [406, 91] width 32 height 12
type input "0"
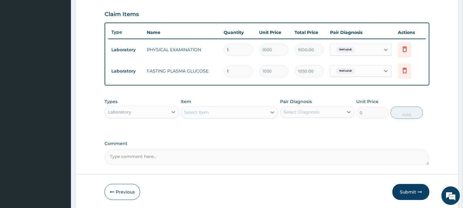
click at [211, 111] on div "Select Item" at bounding box center [224, 112] width 86 height 10
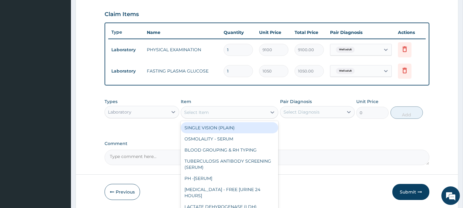
paste input "cholesterol (total) - [serum]"
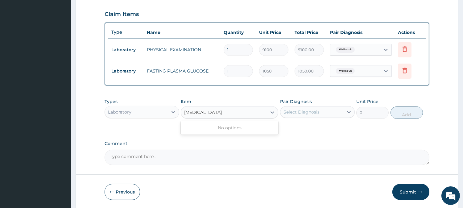
type input "cholesterol total"
click at [226, 131] on div "CHOLESTEROL TOTAL" at bounding box center [229, 127] width 97 height 11
type input "1890"
click at [316, 113] on div "Select Diagnosis" at bounding box center [301, 112] width 36 height 6
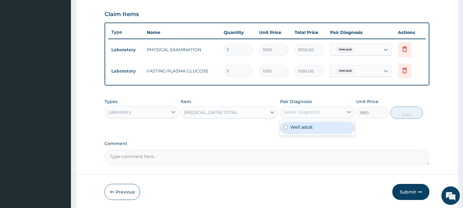
click at [308, 127] on label "Well adult" at bounding box center [301, 127] width 23 height 6
checkbox input "true"
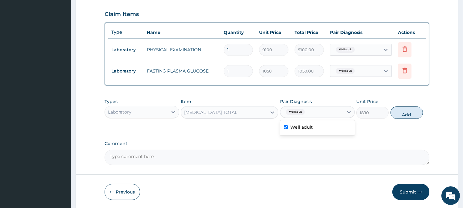
click at [403, 118] on div "Types Laboratory Item CHOLESTEROL TOTAL Pair Diagnosis option Well adult, selec…" at bounding box center [266, 108] width 325 height 27
click at [405, 117] on button "Add" at bounding box center [406, 112] width 32 height 12
type input "0"
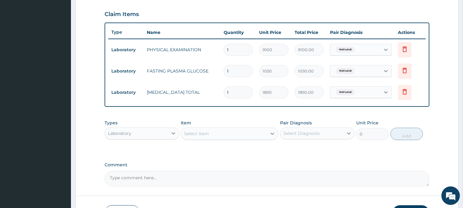
click at [244, 134] on div "Select Item" at bounding box center [224, 134] width 86 height 10
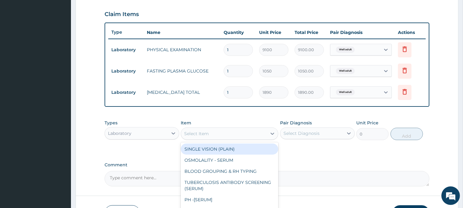
paste input "renal function tests = electrolytes, bicarbonate, urea, creatinine"
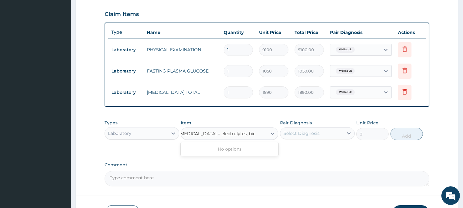
scroll to position [0, 0]
type input "renal function test"
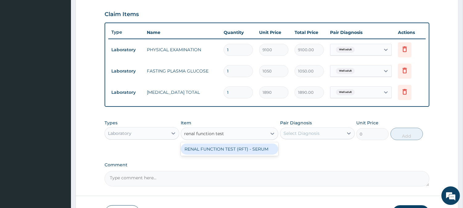
click at [254, 148] on div "RENAL FUNCTION TEST (RFT) - SERUM" at bounding box center [229, 148] width 97 height 11
type input "7770"
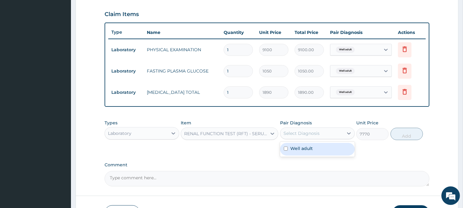
click at [301, 134] on div "Select Diagnosis" at bounding box center [301, 133] width 36 height 6
click at [300, 147] on label "Well adult" at bounding box center [301, 148] width 23 height 6
checkbox input "true"
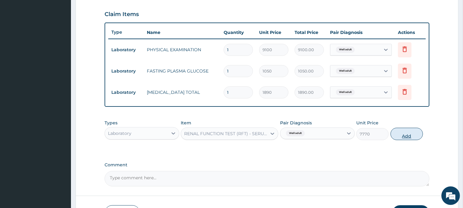
click at [405, 133] on button "Add" at bounding box center [406, 134] width 32 height 12
type input "0"
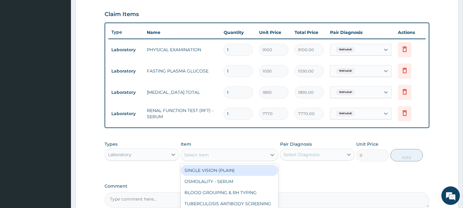
click at [225, 154] on div "Select Item" at bounding box center [224, 155] width 86 height 10
paste input "urinalysis"
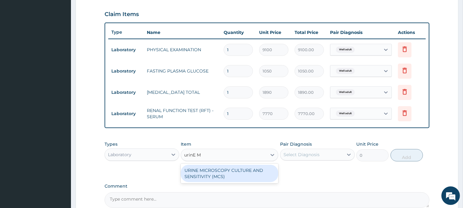
type input "urinE MI"
click at [221, 172] on div "URINE MICROSCOPY CULTURE AND SENSITIVITY (MCS)" at bounding box center [229, 173] width 97 height 17
type input "9450"
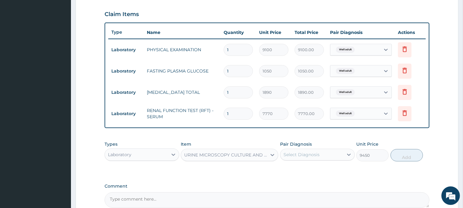
drag, startPoint x: 299, startPoint y: 164, endPoint x: 306, endPoint y: 153, distance: 13.1
click at [301, 161] on div "Types Laboratory Item URINE MICROSCOPY CULTURE AND SENSITIVITY (MCS) Pair Diagn…" at bounding box center [266, 151] width 325 height 27
click at [306, 153] on div "Select Diagnosis" at bounding box center [301, 154] width 36 height 6
click at [306, 170] on label "Well adult" at bounding box center [301, 169] width 23 height 6
checkbox input "true"
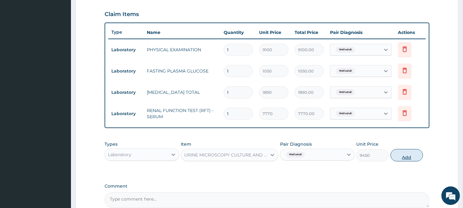
click at [397, 157] on button "Add" at bounding box center [406, 155] width 32 height 12
type input "0"
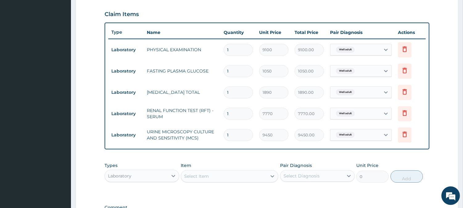
click at [247, 178] on div "Select Item" at bounding box center [224, 176] width 86 height 10
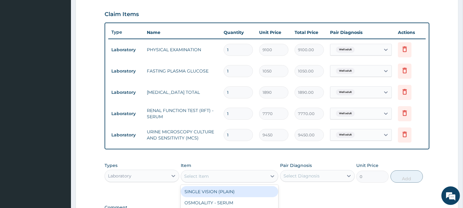
paste input "visual acuity"
type input "visual acuity"
click at [233, 194] on div "VISUAL ACUITY" at bounding box center [229, 191] width 97 height 11
type input "3255"
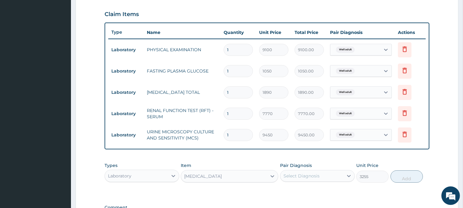
click at [310, 177] on div "Select Diagnosis" at bounding box center [301, 176] width 36 height 6
click at [310, 192] on label "Well adult" at bounding box center [301, 191] width 23 height 6
checkbox input "true"
click at [411, 178] on button "Add" at bounding box center [406, 176] width 32 height 12
type input "0"
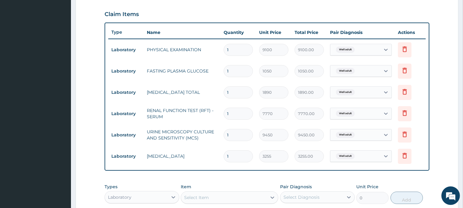
click at [238, 198] on div "Select Item" at bounding box center [224, 197] width 86 height 10
paste input "liver function test"
type input "liver function test"
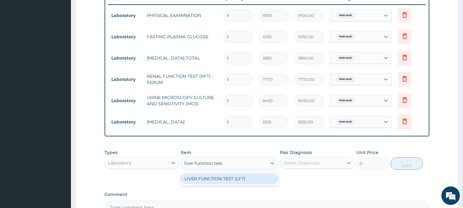
click at [241, 176] on div "LIVER FUNCTION TEST (LFT)" at bounding box center [229, 178] width 97 height 11
type input "8750"
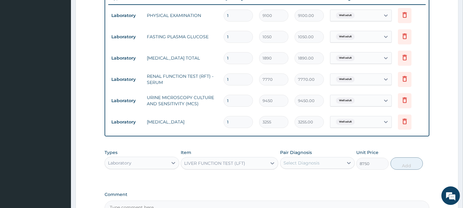
click at [299, 167] on div "Select Diagnosis" at bounding box center [311, 163] width 63 height 10
click at [298, 182] on div "Well adult" at bounding box center [317, 178] width 75 height 13
checkbox input "true"
click at [407, 164] on button "Add" at bounding box center [406, 163] width 32 height 12
type input "0"
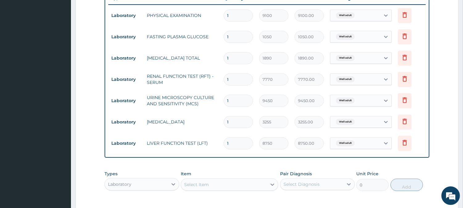
click at [153, 185] on div "Laboratory" at bounding box center [136, 184] width 63 height 10
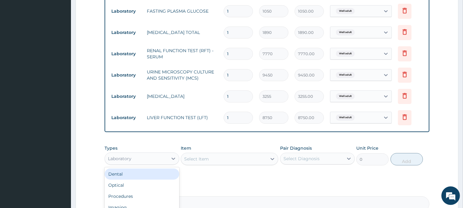
scroll to position [309, 0]
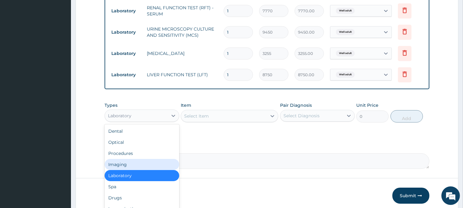
click at [137, 165] on div "Imaging" at bounding box center [141, 164] width 75 height 11
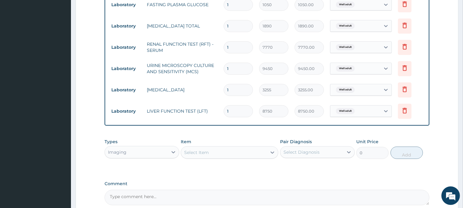
scroll to position [275, 0]
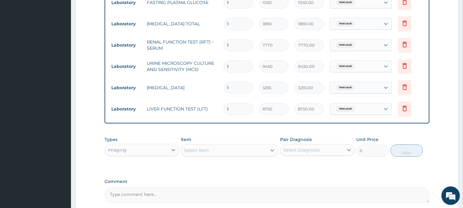
click at [244, 151] on div "Select Item" at bounding box center [224, 150] width 86 height 10
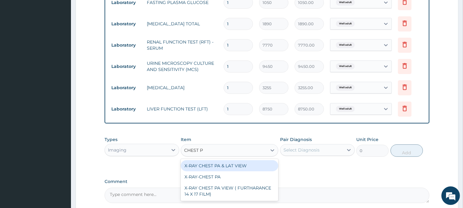
type input "CHEST PA"
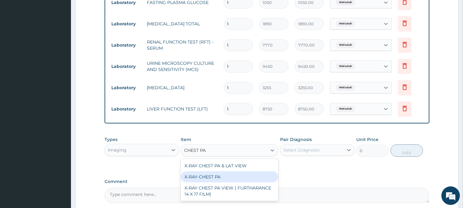
click at [211, 177] on div "X-RAY-CHEST PA" at bounding box center [229, 176] width 97 height 11
type input "15295"
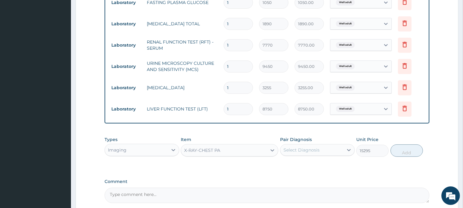
click at [313, 152] on div "Select Diagnosis" at bounding box center [301, 150] width 36 height 6
click at [310, 161] on div "Well adult" at bounding box center [317, 165] width 75 height 13
checkbox input "true"
click at [415, 150] on button "Add" at bounding box center [406, 150] width 32 height 12
type input "0"
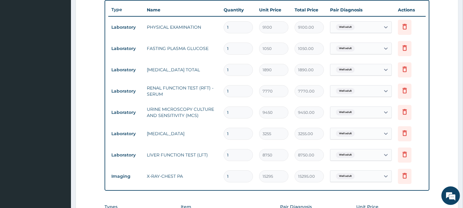
scroll to position [241, 0]
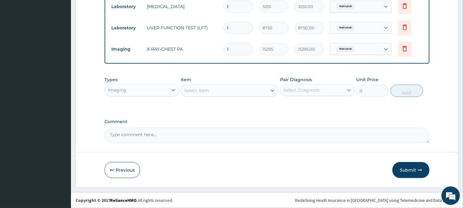
click at [399, 174] on button "Submit" at bounding box center [410, 170] width 37 height 16
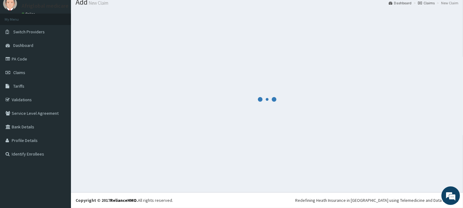
scroll to position [22, 0]
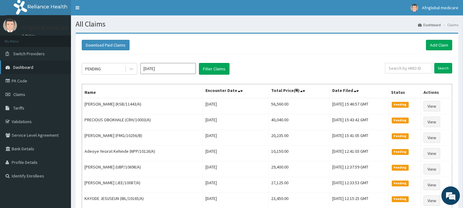
click at [35, 69] on link "Dashboard" at bounding box center [35, 67] width 71 height 14
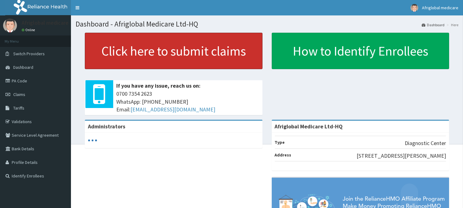
click at [158, 62] on link "Click here to submit claims" at bounding box center [174, 51] width 178 height 36
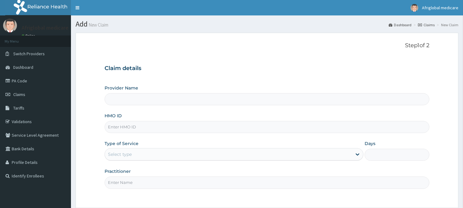
drag, startPoint x: 0, startPoint y: 0, endPoint x: 161, endPoint y: 123, distance: 202.5
click at [161, 123] on input "HMO ID" at bounding box center [266, 127] width 325 height 12
paste input "UBP10531A"
type input "UBP10531A"
type input "Afriglobal Medicare Ltd-HQ"
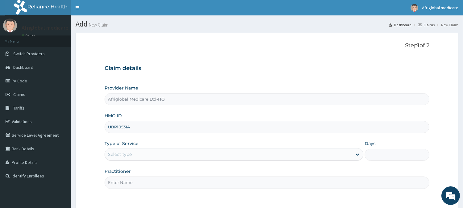
click at [115, 125] on input "UBP10531A" at bounding box center [266, 127] width 325 height 12
click at [118, 125] on input "UBP10531A" at bounding box center [266, 127] width 325 height 12
click at [116, 127] on input "UBP10531A" at bounding box center [266, 127] width 325 height 12
click at [129, 127] on input "UBP/10531A" at bounding box center [266, 127] width 325 height 12
type input "UBP/10531/A"
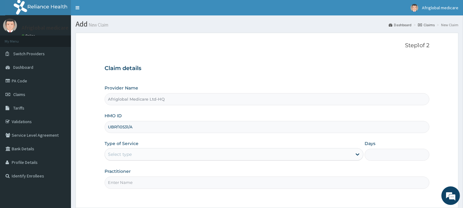
click at [134, 155] on div "Select type" at bounding box center [228, 154] width 247 height 10
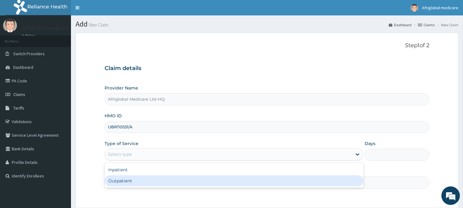
click at [132, 177] on div "Outpatient" at bounding box center [233, 180] width 259 height 11
type input "1"
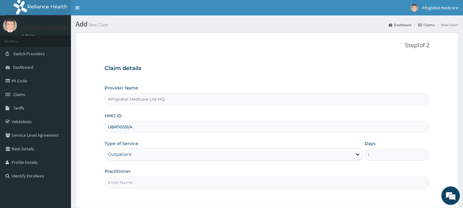
click at [131, 180] on input "Practitioner" at bounding box center [266, 182] width 325 height 12
type input "AML"
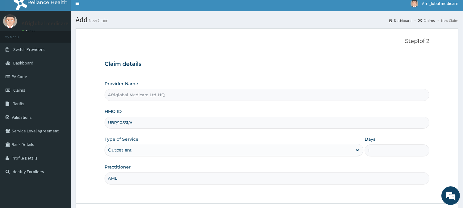
scroll to position [55, 0]
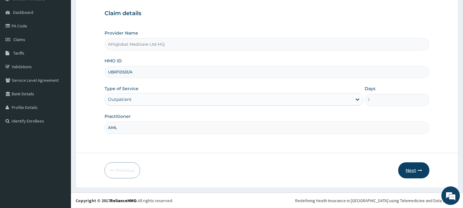
click at [411, 165] on button "Next" at bounding box center [413, 170] width 31 height 16
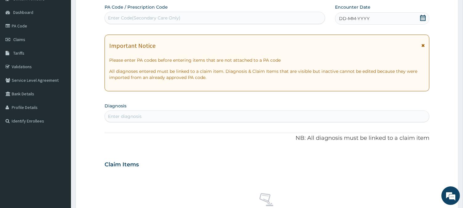
scroll to position [0, 0]
click at [162, 20] on div "Enter Code(Secondary Care Only)" at bounding box center [144, 18] width 72 height 6
paste input "PA9F5B14"
click at [115, 18] on input "PA9F5B14" at bounding box center [119, 18] width 22 height 6
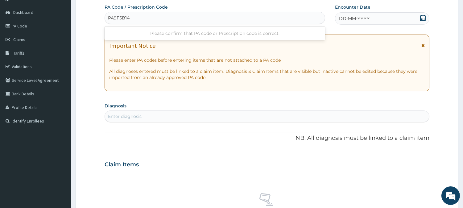
type input "PA/9F5B14"
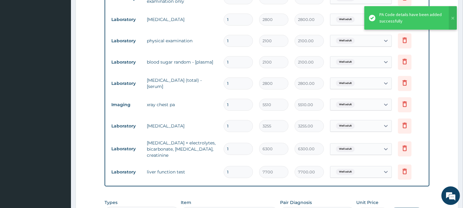
scroll to position [224, 0]
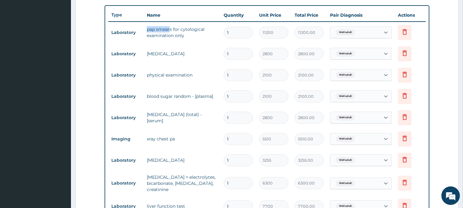
drag, startPoint x: 145, startPoint y: 28, endPoint x: 170, endPoint y: 28, distance: 24.4
click at [170, 28] on td "pap smears for cytological examination only" at bounding box center [182, 32] width 77 height 18
copy td "pap smear"
drag, startPoint x: 144, startPoint y: 54, endPoint x: 155, endPoint y: 54, distance: 10.8
click at [155, 54] on td "urinalysis" at bounding box center [182, 53] width 77 height 12
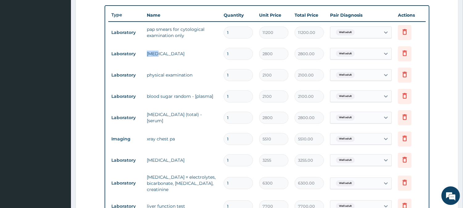
copy td "urin"
drag, startPoint x: 144, startPoint y: 74, endPoint x: 193, endPoint y: 78, distance: 49.8
click at [193, 78] on td "physical examination" at bounding box center [182, 75] width 77 height 12
copy td "physical examination"
drag, startPoint x: 196, startPoint y: 95, endPoint x: 211, endPoint y: 96, distance: 15.2
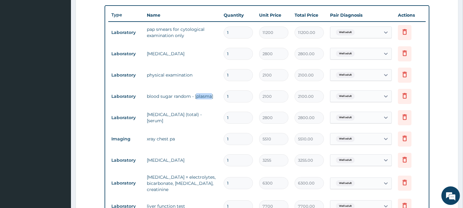
click at [211, 96] on td "blood sugar random - [plasma]" at bounding box center [182, 96] width 77 height 12
copy td "plasma"
click at [150, 117] on td "cholesterol (total) - [serum]" at bounding box center [182, 117] width 77 height 18
drag, startPoint x: 148, startPoint y: 117, endPoint x: 171, endPoint y: 116, distance: 22.6
click at [173, 116] on td "cholesterol (total) - [serum]" at bounding box center [182, 117] width 77 height 18
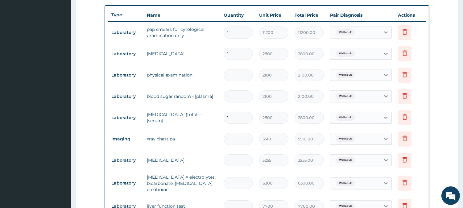
click at [144, 107] on tr "Laboratory cholesterol (total) - [serum] 1 2800 2800.00 Well adult Delete" at bounding box center [266, 117] width 317 height 21
drag, startPoint x: 145, startPoint y: 117, endPoint x: 171, endPoint y: 117, distance: 25.9
click at [171, 117] on td "cholesterol (total) - [serum]" at bounding box center [182, 117] width 77 height 18
copy td "cholesterol"
drag, startPoint x: 156, startPoint y: 139, endPoint x: 176, endPoint y: 140, distance: 20.4
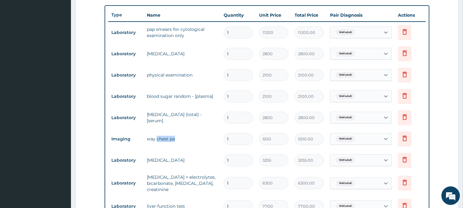
click at [176, 140] on td "xray chest pa" at bounding box center [182, 139] width 77 height 12
copy td "chest pa"
drag, startPoint x: 145, startPoint y: 158, endPoint x: 180, endPoint y: 164, distance: 35.8
click at [180, 164] on td "visual acuity" at bounding box center [182, 160] width 77 height 12
copy td "visual acuity"
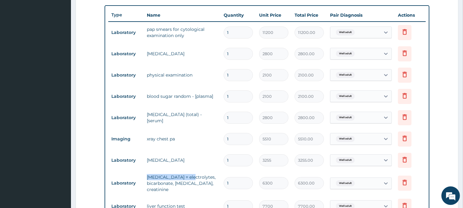
drag, startPoint x: 145, startPoint y: 176, endPoint x: 187, endPoint y: 178, distance: 42.3
click at [187, 178] on td "renal function tests = electrolytes, bicarbonate, urea, creatinine" at bounding box center [182, 183] width 77 height 25
copy td "renal function tests"
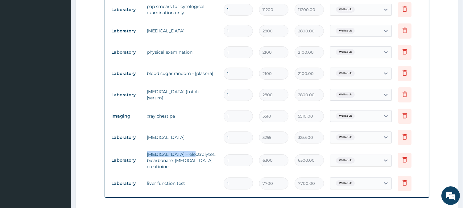
scroll to position [258, 0]
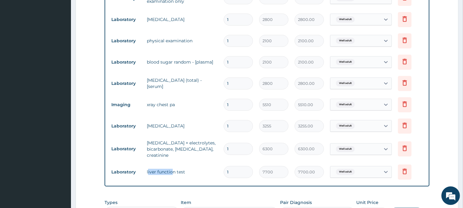
drag, startPoint x: 147, startPoint y: 171, endPoint x: 170, endPoint y: 174, distance: 23.4
click at [170, 174] on td "liver function test" at bounding box center [182, 172] width 77 height 12
click at [144, 168] on td "liver function test" at bounding box center [182, 172] width 77 height 12
drag, startPoint x: 145, startPoint y: 171, endPoint x: 187, endPoint y: 176, distance: 42.2
click at [187, 176] on td "liver function test" at bounding box center [182, 172] width 77 height 12
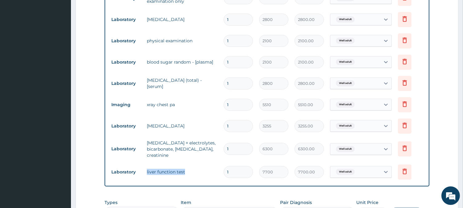
copy td "liver function test"
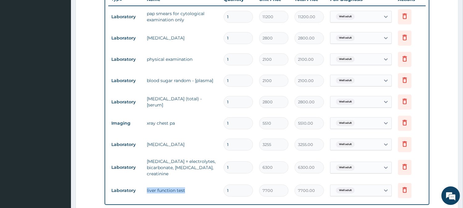
scroll to position [224, 0]
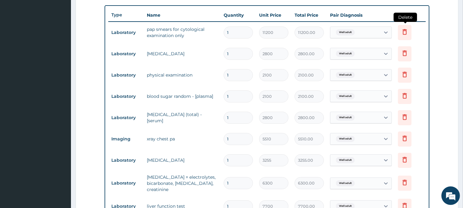
click at [399, 35] on icon at bounding box center [405, 32] width 14 height 15
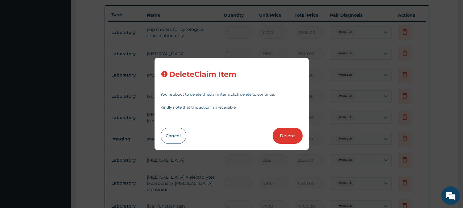
click at [295, 131] on button "Delete" at bounding box center [287, 136] width 30 height 16
type input "2800"
type input "2800.00"
type input "2100"
type input "2100.00"
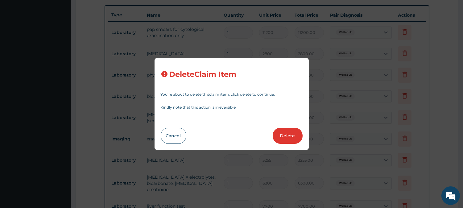
type input "2800"
type input "2800.00"
type input "5510"
type input "5510.00"
type input "3255"
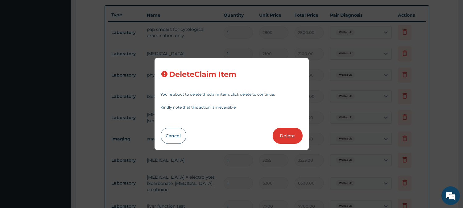
type input "3255.00"
type input "6300"
type input "6300.00"
type input "7700"
type input "7700.00"
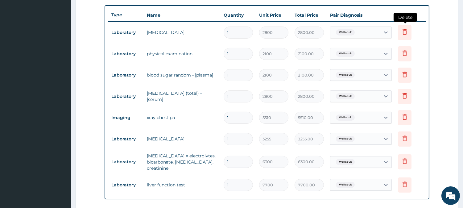
click at [409, 30] on icon at bounding box center [405, 32] width 14 height 15
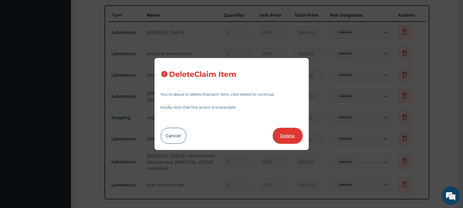
click at [291, 134] on button "Delete" at bounding box center [287, 136] width 30 height 16
type input "2100"
type input "2100.00"
type input "2800"
type input "2800.00"
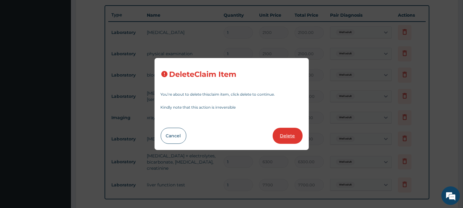
type input "5510"
type input "5510.00"
type input "3255"
type input "3255.00"
type input "6300"
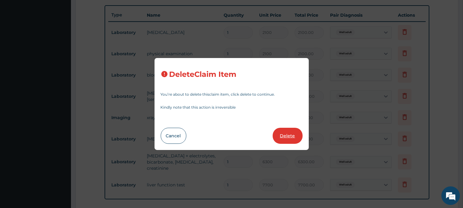
type input "6300.00"
type input "7700"
type input "7700.00"
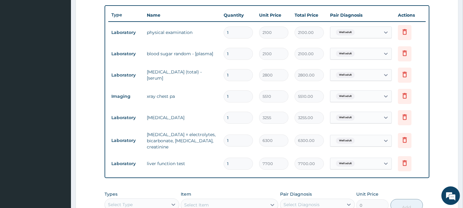
click at [413, 112] on td "Delete" at bounding box center [410, 117] width 31 height 21
click at [409, 114] on icon at bounding box center [405, 117] width 14 height 15
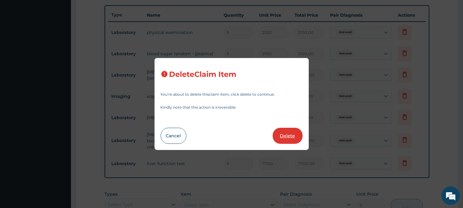
click at [291, 133] on button "Delete" at bounding box center [287, 136] width 30 height 16
type input "6300"
type input "6300.00"
type input "7700"
type input "7700.00"
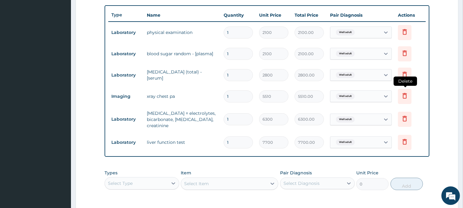
click at [401, 93] on icon at bounding box center [404, 95] width 7 height 7
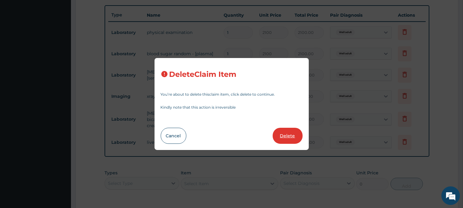
click at [295, 133] on button "Delete" at bounding box center [287, 136] width 30 height 16
type input "6300"
type input "6300.00"
type input "7700"
type input "7700.00"
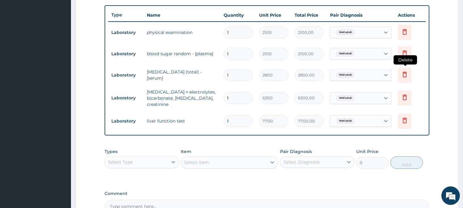
click at [405, 74] on icon at bounding box center [404, 74] width 7 height 7
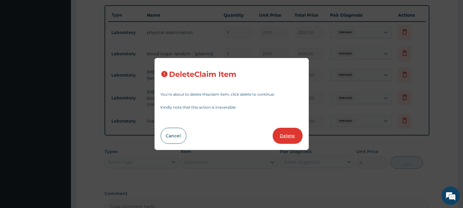
click at [287, 130] on button "Delete" at bounding box center [287, 136] width 30 height 16
type input "6300"
type input "6300.00"
type input "7700"
type input "7700.00"
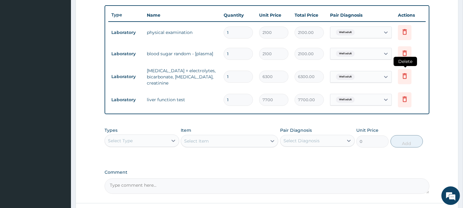
click at [405, 74] on icon at bounding box center [404, 75] width 7 height 7
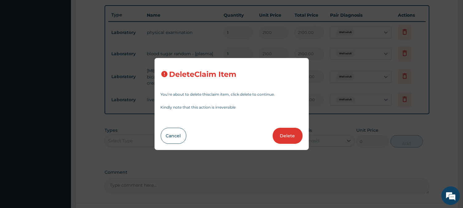
click at [289, 127] on div "Delete Claim Item You’re about to delete this claim item , click delete to cont…" at bounding box center [231, 104] width 154 height 92
click at [290, 131] on button "Delete" at bounding box center [287, 136] width 30 height 16
type input "7700"
type input "7700.00"
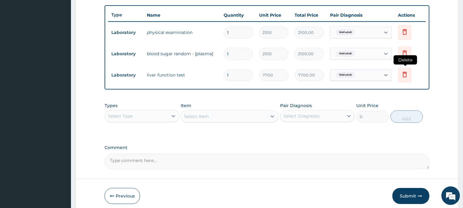
click at [408, 70] on icon at bounding box center [405, 75] width 14 height 15
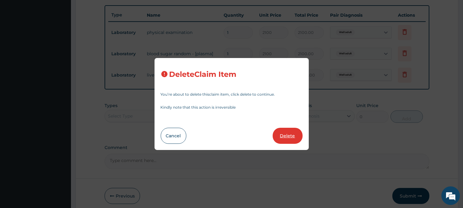
click at [293, 131] on button "Delete" at bounding box center [287, 136] width 30 height 16
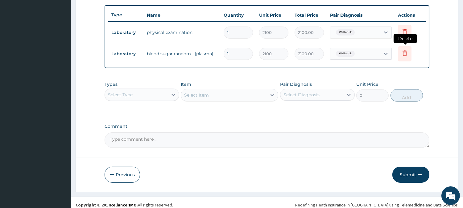
click at [406, 55] on icon at bounding box center [404, 52] width 7 height 7
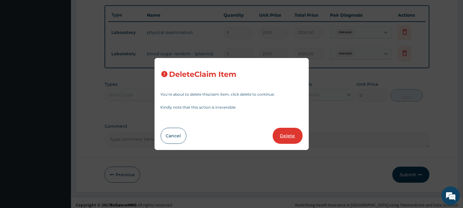
click at [285, 133] on button "Delete" at bounding box center [287, 136] width 30 height 16
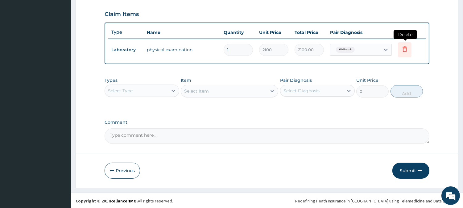
click at [405, 46] on icon at bounding box center [404, 49] width 4 height 6
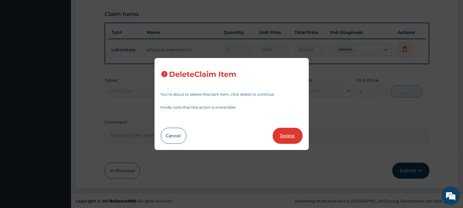
click at [282, 136] on button "Delete" at bounding box center [287, 136] width 30 height 16
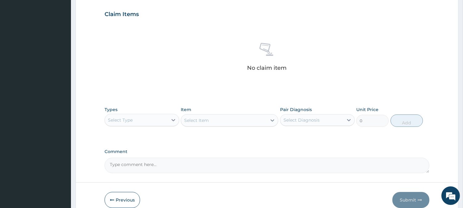
click at [159, 124] on div "Select Type" at bounding box center [136, 120] width 63 height 10
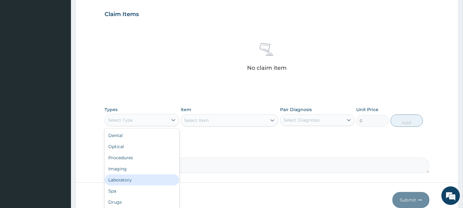
click at [142, 181] on div "Laboratory" at bounding box center [141, 179] width 75 height 11
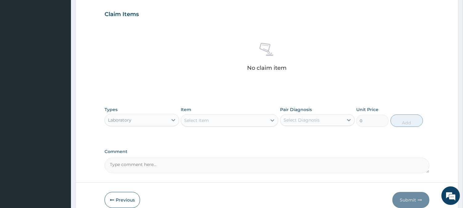
click at [227, 121] on div "Select Item" at bounding box center [224, 120] width 86 height 10
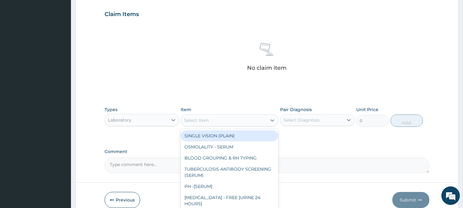
paste input "pap smear"
type input "pap smear"
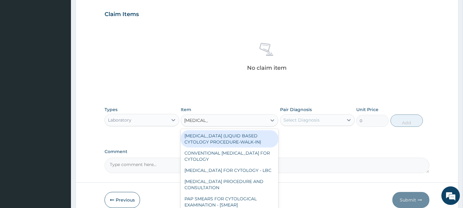
click at [240, 140] on div "PAP SMEAR (LIQUID BASED CYTOLOGY PROCEDURE-WALK-IN)" at bounding box center [229, 138] width 97 height 17
type input "18900"
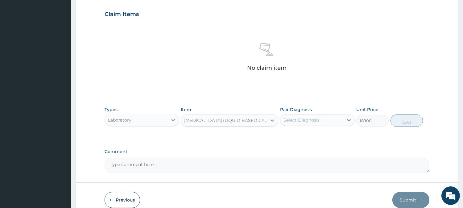
click at [298, 122] on div "Select Diagnosis" at bounding box center [301, 120] width 36 height 6
click at [295, 138] on label "Well adult" at bounding box center [301, 135] width 23 height 6
checkbox input "true"
click at [405, 122] on button "Add" at bounding box center [406, 120] width 32 height 12
type input "0"
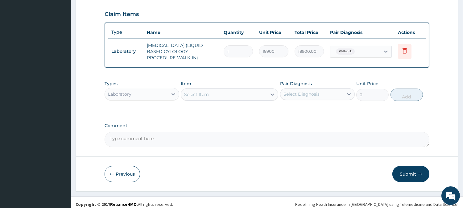
click at [244, 97] on div "Select Item" at bounding box center [224, 94] width 86 height 10
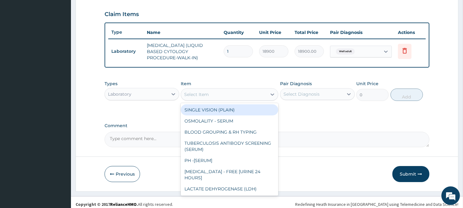
paste input "urin"
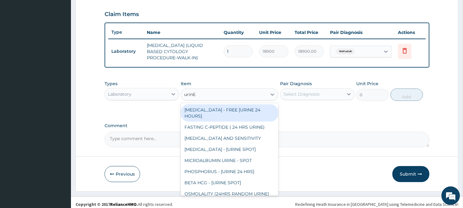
type input "urinE M"
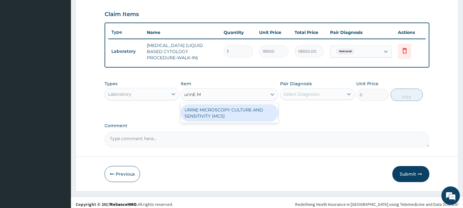
click at [231, 110] on div "URINE MICROSCOPY CULTURE AND SENSITIVITY (MCS)" at bounding box center [229, 112] width 97 height 17
type input "9450"
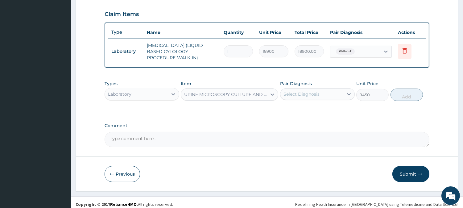
click at [325, 97] on div "Select Diagnosis" at bounding box center [311, 94] width 63 height 10
click at [316, 107] on div "Well adult" at bounding box center [317, 110] width 75 height 13
checkbox input "true"
click at [399, 96] on button "Add" at bounding box center [406, 94] width 32 height 12
type input "0"
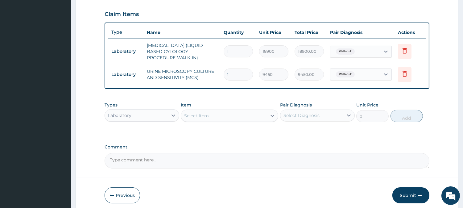
click at [229, 122] on div "Types Laboratory Item Select Item Pair Diagnosis Select Diagnosis Unit Price 0 …" at bounding box center [266, 112] width 325 height 27
click at [230, 116] on div "Select Item" at bounding box center [224, 116] width 86 height 10
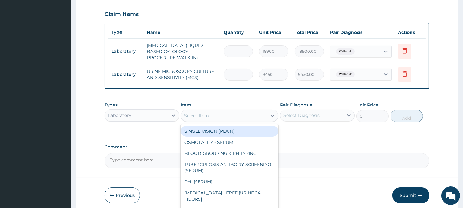
paste input "physical examination"
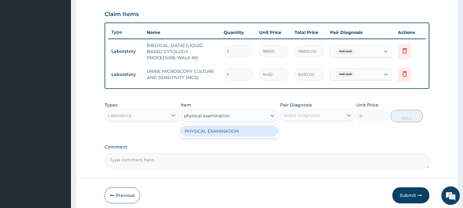
click at [265, 137] on div "PHYSICAL EXAMINATION" at bounding box center [229, 131] width 97 height 14
type input "physical examination"
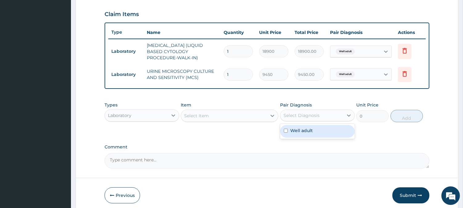
click at [304, 116] on div "Select Diagnosis" at bounding box center [301, 115] width 36 height 6
click at [269, 118] on div at bounding box center [272, 115] width 11 height 11
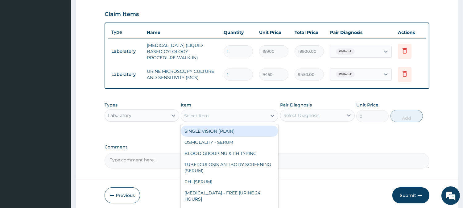
paste input "physical examination"
type input "physical examination"
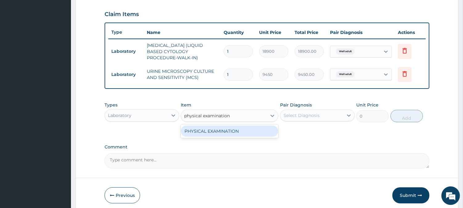
click at [253, 132] on div "PHYSICAL EXAMINATION" at bounding box center [229, 130] width 97 height 11
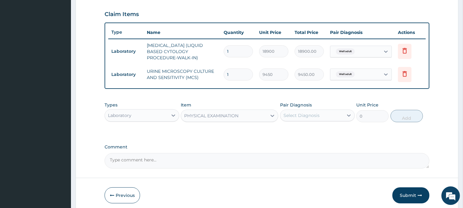
type input "9100"
click at [306, 113] on div "Select Diagnosis" at bounding box center [301, 115] width 36 height 6
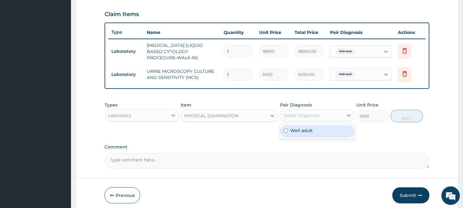
click at [303, 128] on label "Well adult" at bounding box center [301, 130] width 23 height 6
checkbox input "true"
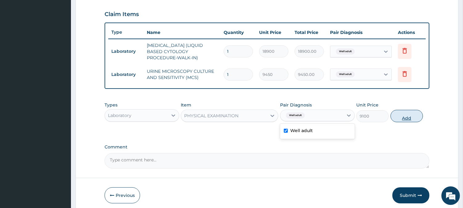
click at [398, 114] on button "Add" at bounding box center [406, 116] width 32 height 12
type input "0"
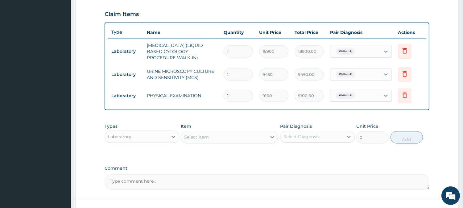
click at [239, 139] on div "Select Item" at bounding box center [224, 137] width 86 height 10
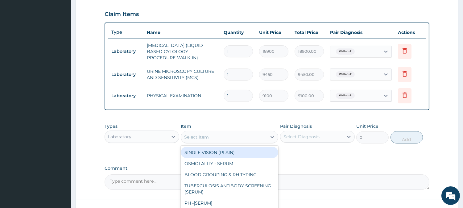
paste input "plasma"
type input "plasma"
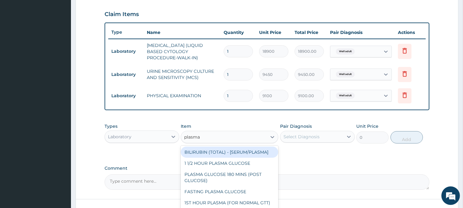
scroll to position [34, 0]
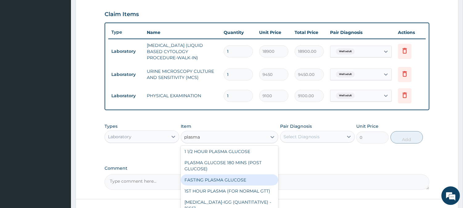
drag, startPoint x: 223, startPoint y: 179, endPoint x: 230, endPoint y: 176, distance: 7.6
click at [223, 179] on div "FASTING PLASMA GLUCOSE" at bounding box center [229, 179] width 97 height 11
type input "1050"
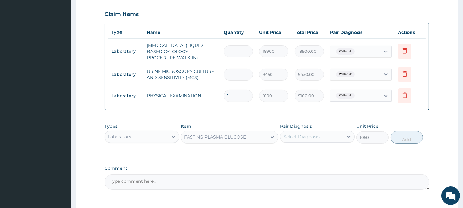
click at [300, 133] on div "Select Diagnosis" at bounding box center [311, 137] width 63 height 10
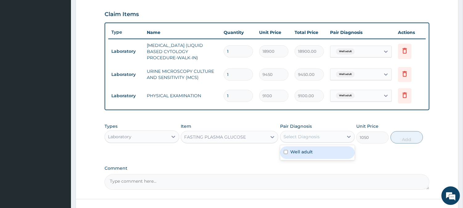
click at [298, 149] on label "Well adult" at bounding box center [301, 152] width 23 height 6
checkbox input "true"
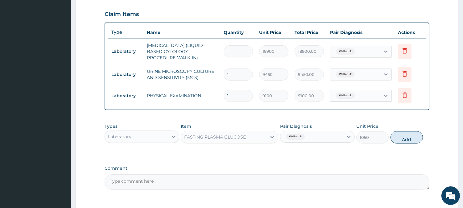
click at [403, 137] on button "Add" at bounding box center [406, 137] width 32 height 12
type input "0"
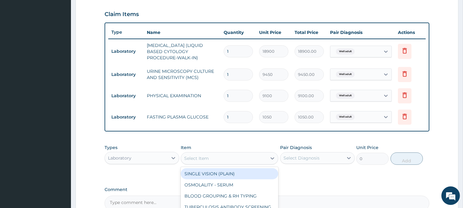
click at [234, 152] on div "Select Item" at bounding box center [229, 158] width 97 height 12
paste input "cholesterol"
type input "cholesterol"
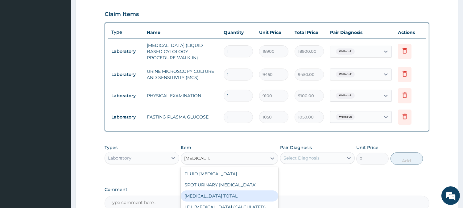
click at [223, 191] on div "CHOLESTEROL TOTAL" at bounding box center [229, 195] width 97 height 11
type input "1890"
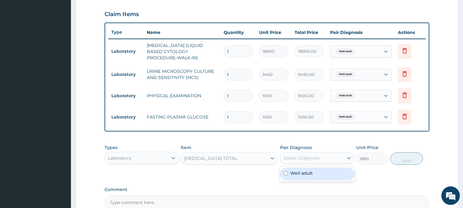
click at [303, 159] on div "Select Diagnosis" at bounding box center [301, 158] width 36 height 6
click at [304, 173] on label "Well adult" at bounding box center [301, 173] width 23 height 6
checkbox input "true"
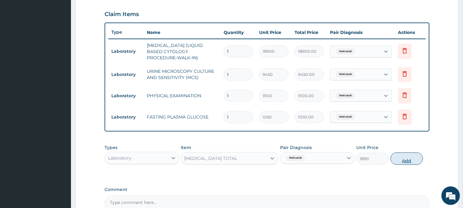
click at [410, 161] on button "Add" at bounding box center [406, 158] width 32 height 12
type input "0"
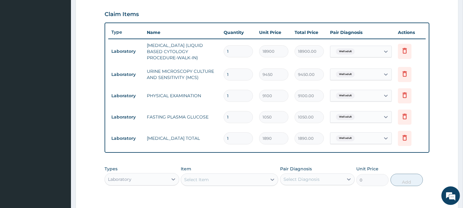
click at [246, 186] on div "Item Select Item" at bounding box center [229, 176] width 97 height 20
click at [242, 180] on div "Select Item" at bounding box center [224, 179] width 86 height 10
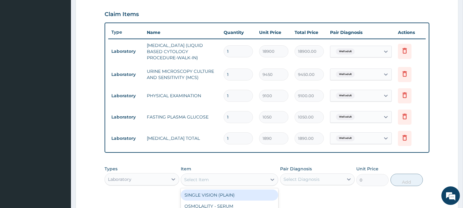
paste input "chest pa"
type input "chest pa"
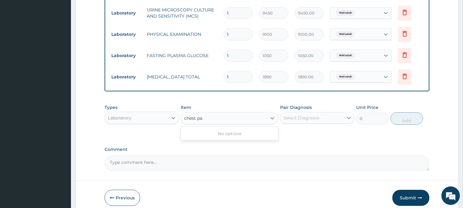
scroll to position [275, 0]
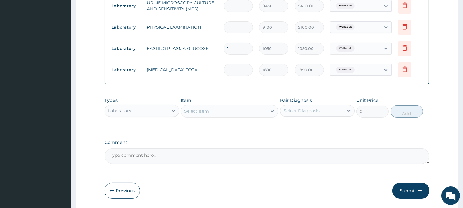
click at [257, 108] on div "Select Item" at bounding box center [224, 111] width 86 height 10
paste input "visual acuity"
type input "visual acuity"
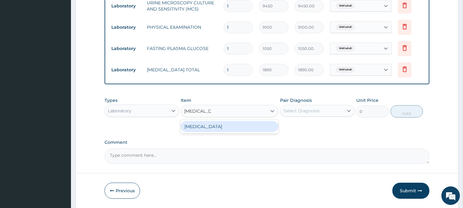
click at [236, 126] on div "VISUAL ACUITY" at bounding box center [229, 126] width 97 height 11
type input "3255"
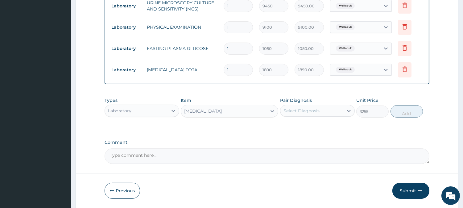
click at [237, 113] on div "VISUAL ACUITY" at bounding box center [224, 111] width 86 height 10
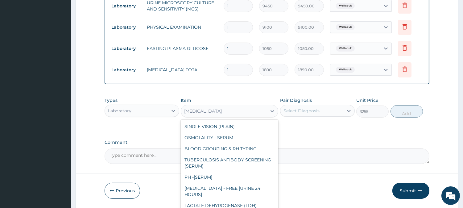
scroll to position [6049, 0]
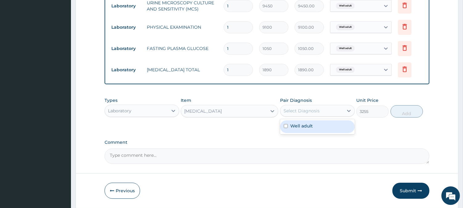
click at [296, 111] on div "Select Diagnosis" at bounding box center [301, 111] width 36 height 6
click at [294, 126] on label "Well adult" at bounding box center [301, 126] width 23 height 6
checkbox input "true"
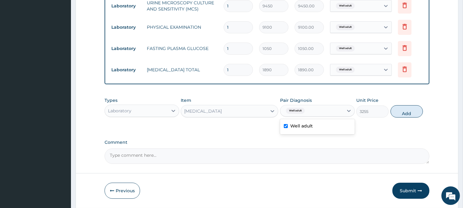
click at [411, 111] on button "Add" at bounding box center [406, 111] width 32 height 12
type input "0"
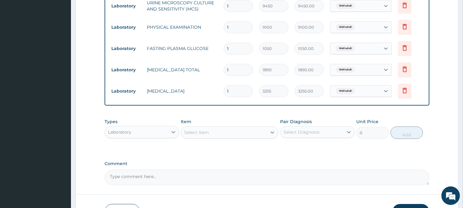
click at [241, 130] on div "Select Item" at bounding box center [224, 132] width 86 height 10
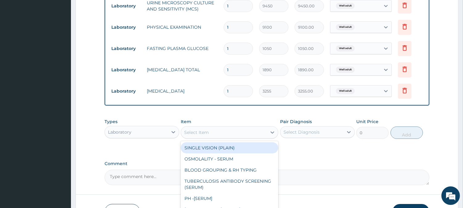
paste input "renal function tests"
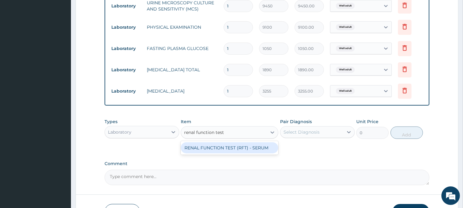
type input "renal function test"
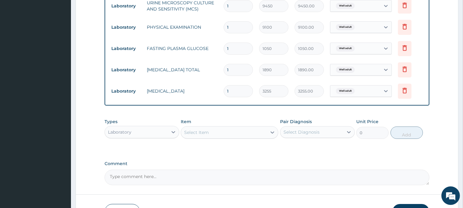
drag, startPoint x: 242, startPoint y: 139, endPoint x: 243, endPoint y: 142, distance: 3.5
click at [242, 139] on div "Item Select Item" at bounding box center [229, 128] width 97 height 20
click at [243, 131] on div "Select Item" at bounding box center [224, 132] width 86 height 10
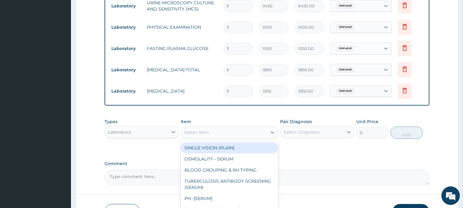
paste input "renal function tests"
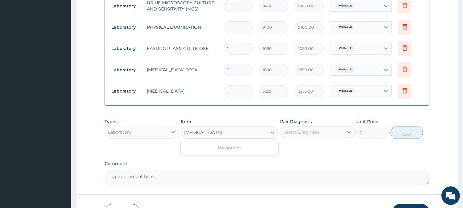
type input "renal function test"
click at [230, 148] on div "RENAL FUNCTION TEST (RFT) - SERUM" at bounding box center [229, 147] width 97 height 11
type input "7770"
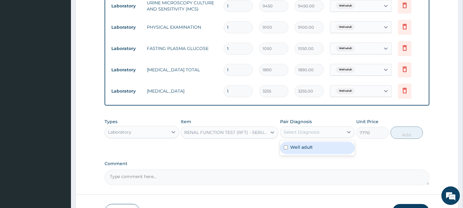
click at [294, 129] on div "Select Diagnosis" at bounding box center [301, 132] width 36 height 6
click at [296, 143] on div "Well adult" at bounding box center [317, 147] width 75 height 13
checkbox input "true"
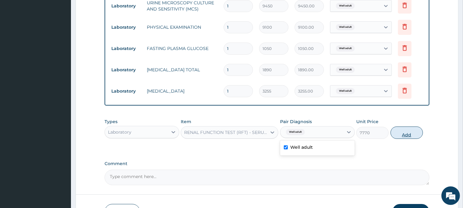
click at [404, 132] on button "Add" at bounding box center [406, 132] width 32 height 12
type input "0"
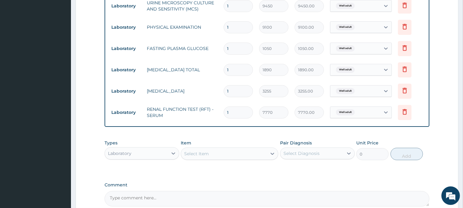
click at [239, 152] on div "Select Item" at bounding box center [224, 154] width 86 height 10
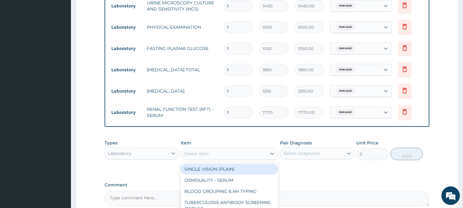
paste input "liver function test"
type input "liver function test"
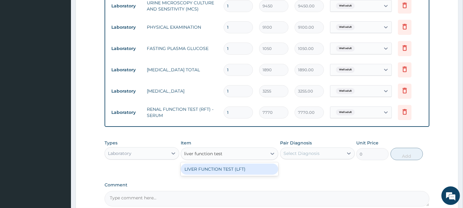
click at [262, 167] on div "LIVER FUNCTION TEST (LFT)" at bounding box center [229, 168] width 97 height 11
type input "8750"
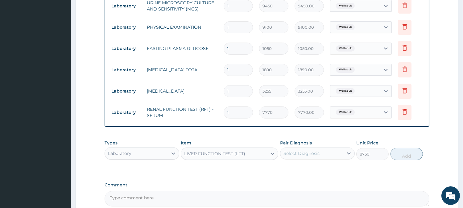
click at [292, 155] on div "Select Diagnosis" at bounding box center [301, 153] width 36 height 6
click at [295, 169] on label "Well adult" at bounding box center [301, 168] width 23 height 6
checkbox input "true"
drag, startPoint x: 411, startPoint y: 157, endPoint x: 316, endPoint y: 155, distance: 94.9
click at [411, 157] on button "Add" at bounding box center [406, 154] width 32 height 12
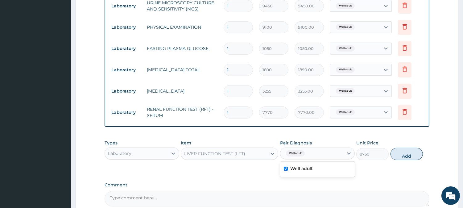
type input "0"
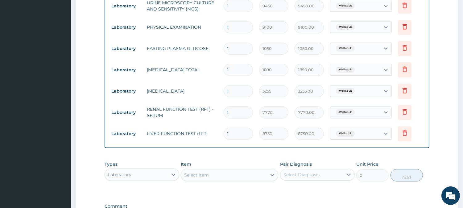
click at [151, 177] on div "Laboratory" at bounding box center [136, 175] width 63 height 10
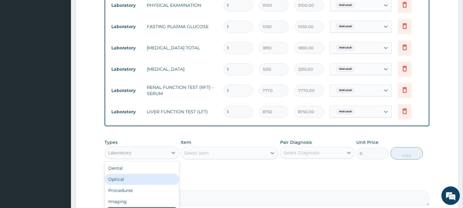
scroll to position [344, 0]
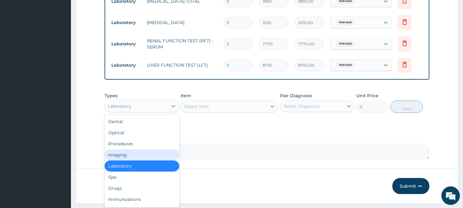
click at [135, 155] on div "Imaging" at bounding box center [141, 154] width 75 height 11
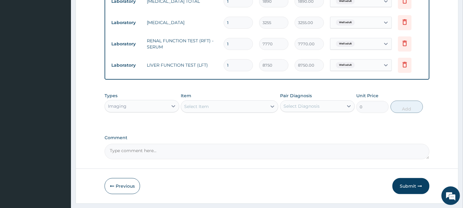
click at [240, 105] on div "Select Item" at bounding box center [224, 106] width 86 height 10
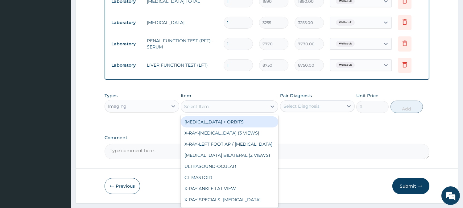
paste input "chest pa"
type input "chest pa"
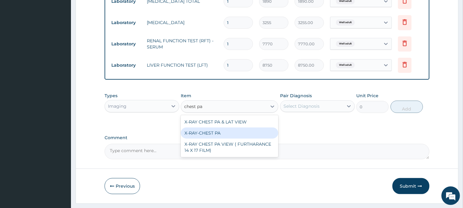
click at [231, 132] on div "X-RAY-CHEST PA" at bounding box center [229, 132] width 97 height 11
type input "15295"
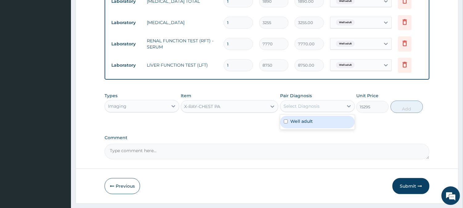
click at [301, 104] on div "Select Diagnosis" at bounding box center [301, 106] width 36 height 6
click at [301, 119] on label "Well adult" at bounding box center [301, 121] width 23 height 6
checkbox input "true"
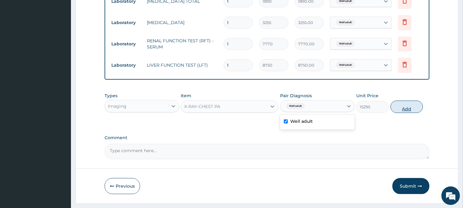
click at [403, 108] on button "Add" at bounding box center [406, 106] width 32 height 12
type input "0"
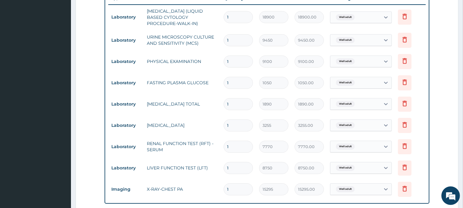
scroll to position [207, 0]
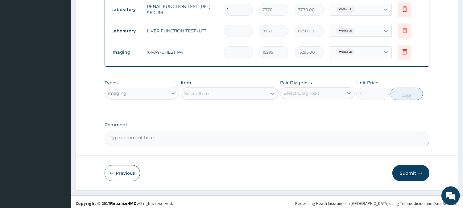
click at [398, 173] on button "Submit" at bounding box center [410, 173] width 37 height 16
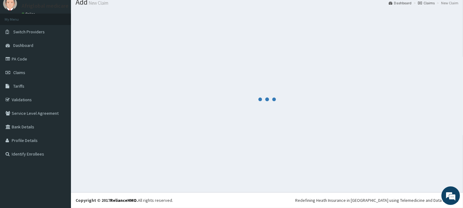
scroll to position [22, 0]
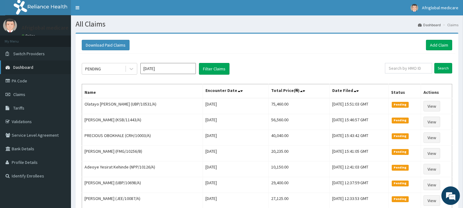
click at [32, 72] on link "Dashboard" at bounding box center [35, 67] width 71 height 14
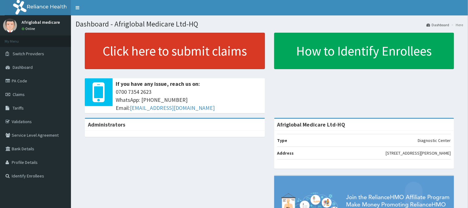
click at [162, 54] on link "Click here to submit claims" at bounding box center [175, 51] width 180 height 36
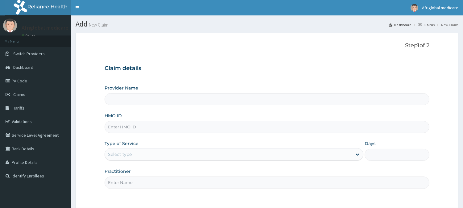
click at [166, 124] on input "HMO ID" at bounding box center [266, 127] width 325 height 12
paste input "EEM10012A"
type input "EEM10012A"
click at [117, 127] on input "EEM10012A" at bounding box center [266, 127] width 325 height 12
type input "Afriglobal Medicare Ltd-HQ"
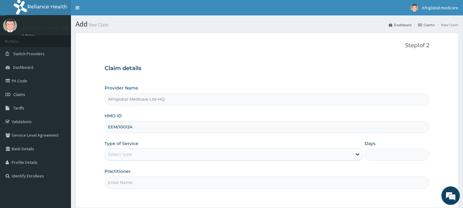
click at [129, 127] on input "EEM/10012A" at bounding box center [266, 127] width 325 height 12
type input "EEM/10012/A"
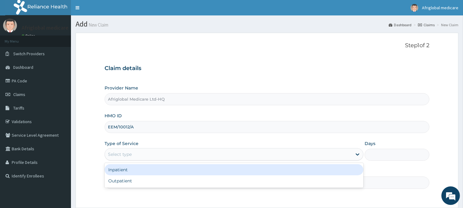
click at [136, 153] on div "Select type" at bounding box center [228, 154] width 247 height 10
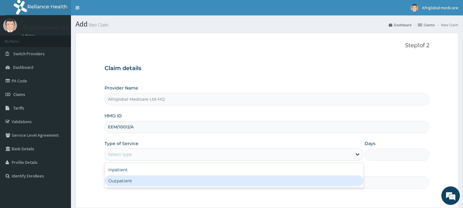
click at [143, 181] on div "Outpatient" at bounding box center [233, 180] width 259 height 11
type input "1"
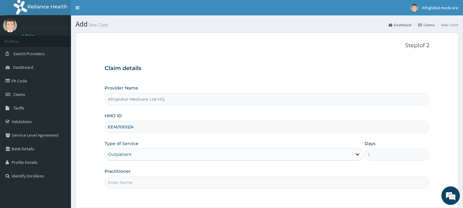
click at [143, 182] on input "Practitioner" at bounding box center [266, 182] width 325 height 12
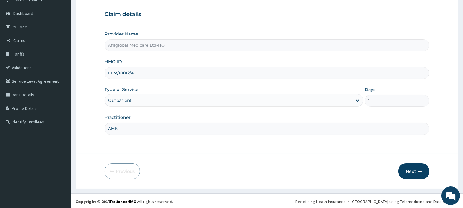
scroll to position [55, 0]
type input "AML"
click at [410, 170] on button "Next" at bounding box center [413, 170] width 31 height 16
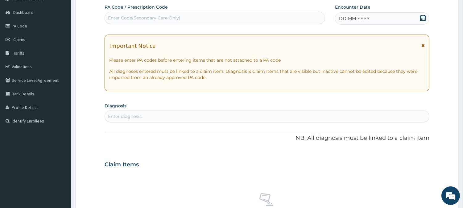
click at [176, 18] on div "Enter Code(Secondary Care Only)" at bounding box center [144, 18] width 72 height 6
paste input "PAEFED6C"
click at [114, 18] on input "PAEFED6C" at bounding box center [120, 18] width 24 height 6
type input "PA/EFED6C"
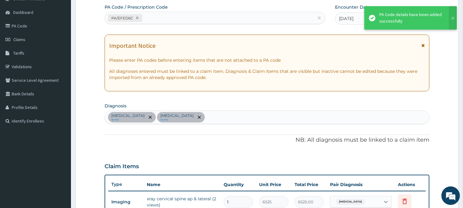
scroll to position [174, 0]
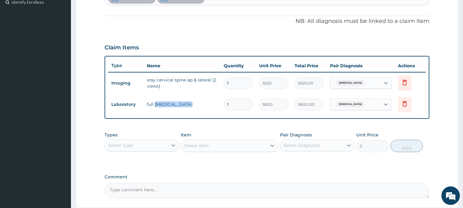
drag, startPoint x: 154, startPoint y: 105, endPoint x: 183, endPoint y: 107, distance: 29.1
click at [183, 107] on td "full [MEDICAL_DATA]" at bounding box center [182, 104] width 77 height 12
copy td "[MEDICAL_DATA]"
drag, startPoint x: 156, startPoint y: 79, endPoint x: 210, endPoint y: 78, distance: 53.7
click at [210, 78] on td "xray cervical spine ap & lateral (2 views)" at bounding box center [182, 83] width 77 height 18
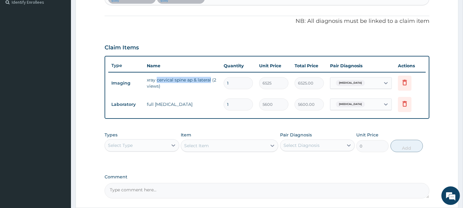
copy td "cervical spine ap & lateral"
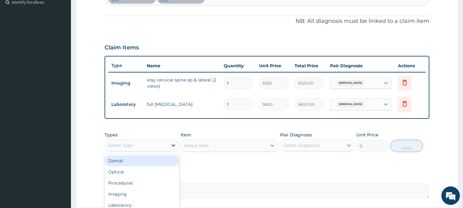
click at [168, 145] on div at bounding box center [173, 145] width 11 height 11
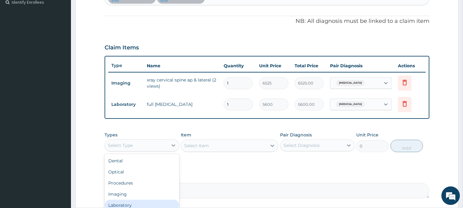
click at [139, 203] on div "Laboratory" at bounding box center [141, 204] width 75 height 11
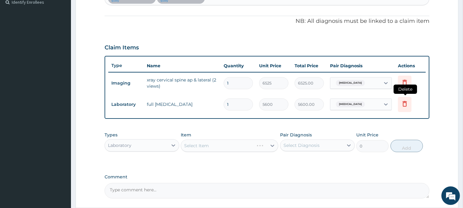
click at [404, 102] on icon at bounding box center [404, 103] width 7 height 7
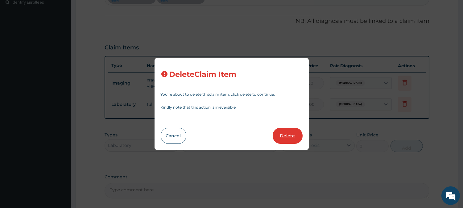
click at [290, 132] on button "Delete" at bounding box center [287, 136] width 30 height 16
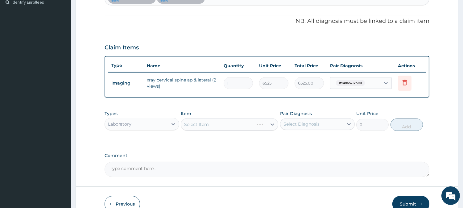
click at [240, 125] on div "Select Item" at bounding box center [229, 124] width 97 height 12
click at [237, 125] on div "Select Item" at bounding box center [224, 124] width 86 height 10
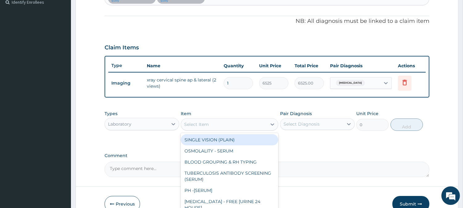
paste input "cervical spine ap & lateral"
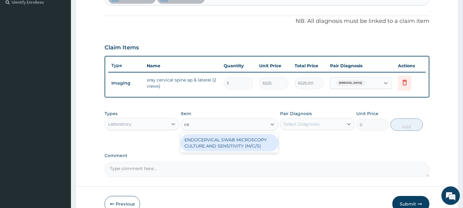
type input "c"
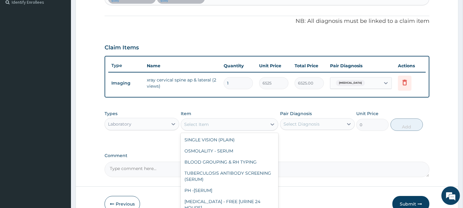
paste input "[MEDICAL_DATA]"
type input "[MEDICAL_DATA]"
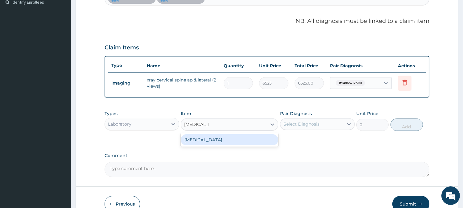
click at [232, 137] on div "[MEDICAL_DATA]" at bounding box center [229, 139] width 97 height 11
type input "6965"
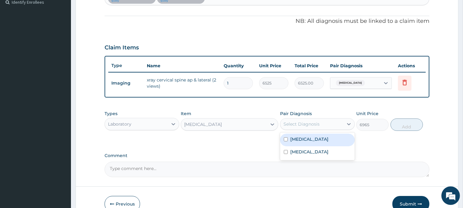
click at [298, 122] on div "Select Diagnosis" at bounding box center [301, 124] width 36 height 6
click at [299, 137] on label "[MEDICAL_DATA]" at bounding box center [309, 139] width 38 height 6
checkbox input "true"
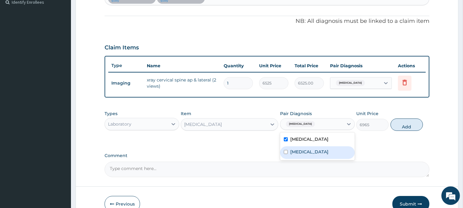
click at [324, 150] on div "[MEDICAL_DATA]" at bounding box center [317, 152] width 75 height 13
checkbox input "true"
click at [403, 125] on button "Add" at bounding box center [406, 124] width 32 height 12
type input "0"
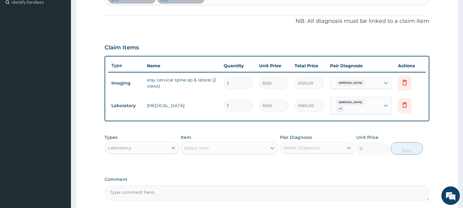
click at [143, 145] on div "Laboratory" at bounding box center [136, 148] width 63 height 10
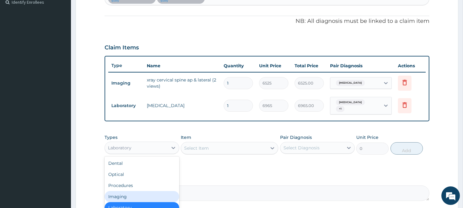
click at [132, 197] on div "Imaging" at bounding box center [141, 196] width 75 height 11
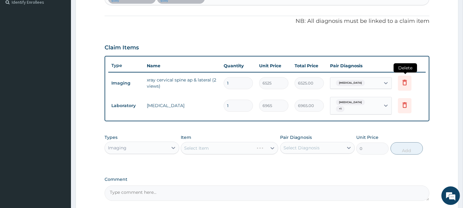
click at [398, 84] on icon at bounding box center [405, 83] width 14 height 15
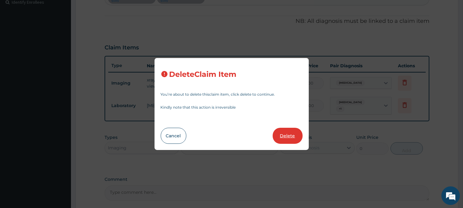
click at [292, 134] on button "Delete" at bounding box center [287, 136] width 30 height 16
type input "6965"
type input "6965.00"
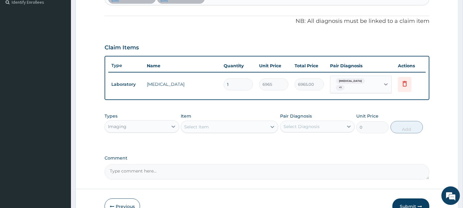
click at [243, 125] on div "Select Item" at bounding box center [224, 127] width 86 height 10
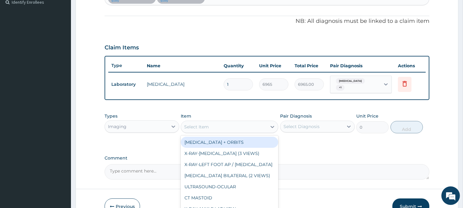
paste input "cervical spine ap & lateral"
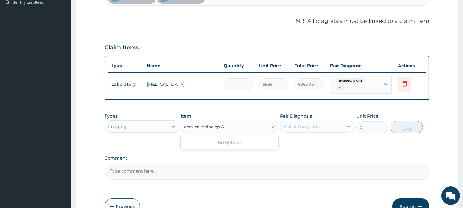
type input "cervical spine ap"
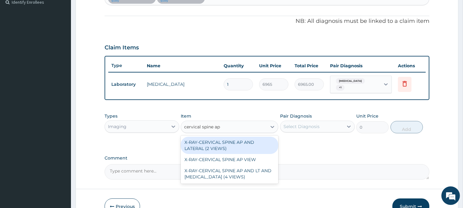
click at [239, 147] on div "X-RAY-CERVICAL SPINE AP AND LATERAL (2 VIEWS)" at bounding box center [229, 145] width 97 height 17
type input "15750"
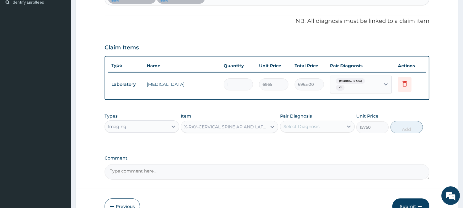
click at [293, 130] on div "Select Diagnosis" at bounding box center [311, 126] width 63 height 10
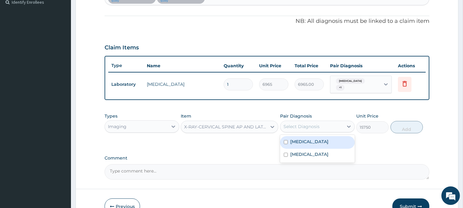
click at [295, 142] on label "[MEDICAL_DATA]" at bounding box center [309, 141] width 38 height 6
checkbox input "true"
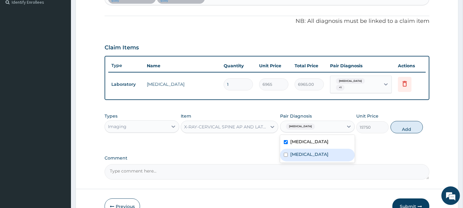
click at [292, 151] on label "[MEDICAL_DATA]" at bounding box center [309, 154] width 38 height 6
checkbox input "true"
click at [411, 129] on button "Add" at bounding box center [406, 127] width 32 height 12
type input "0"
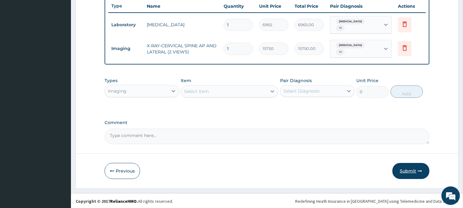
click at [425, 168] on button "Submit" at bounding box center [410, 171] width 37 height 16
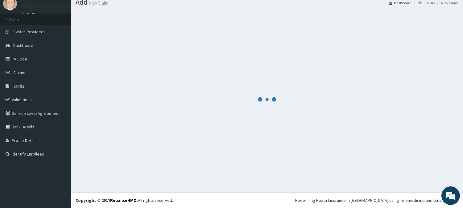
scroll to position [22, 0]
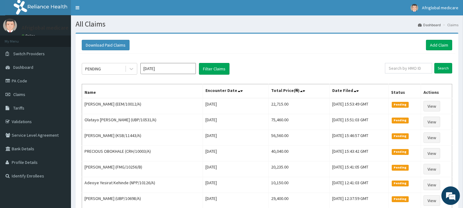
click at [35, 69] on link "Dashboard" at bounding box center [35, 67] width 71 height 14
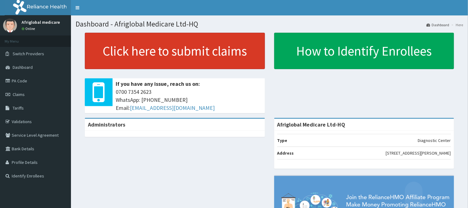
click at [180, 62] on link "Click here to submit claims" at bounding box center [175, 51] width 180 height 36
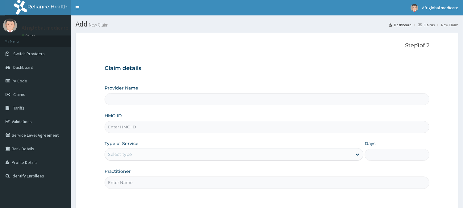
drag, startPoint x: 0, startPoint y: 0, endPoint x: 171, endPoint y: 129, distance: 214.8
click at [171, 129] on input "HMO ID" at bounding box center [266, 127] width 325 height 12
paste input "ksb11173a"
type input "ksb11173a"
type input "Afriglobal Medicare Ltd-HQ"
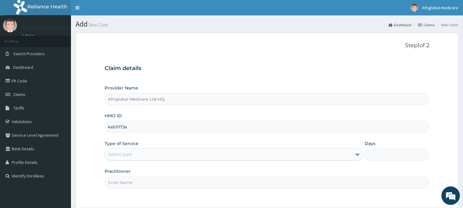
click at [115, 125] on input "ksb11173a" at bounding box center [266, 127] width 325 height 12
click at [125, 125] on input "ksb/11173a" at bounding box center [266, 127] width 325 height 12
type input "ksb/11173/a"
click at [131, 155] on div "Select type" at bounding box center [120, 154] width 24 height 6
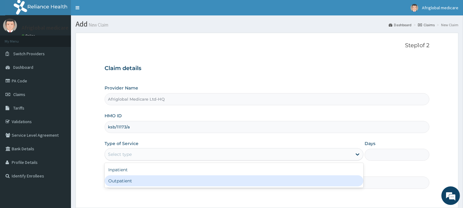
click at [133, 180] on div "Outpatient" at bounding box center [233, 180] width 259 height 11
type input "1"
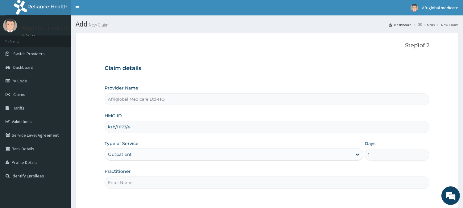
click at [134, 182] on input "Practitioner" at bounding box center [266, 182] width 325 height 12
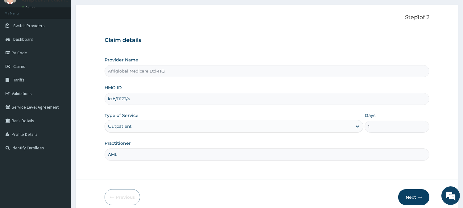
scroll to position [55, 0]
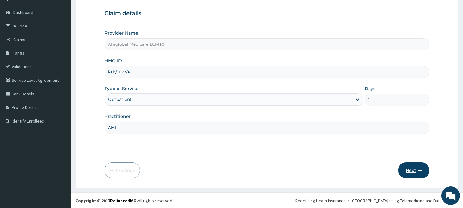
type input "AML"
click at [415, 170] on button "Next" at bounding box center [413, 170] width 31 height 16
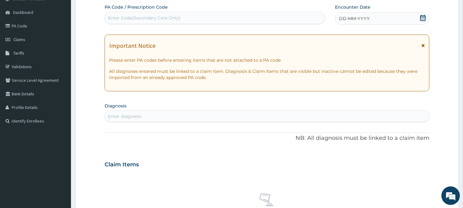
click at [176, 16] on div "Enter Code(Secondary Care Only)" at bounding box center [144, 18] width 72 height 6
paste input "KSB11173A"
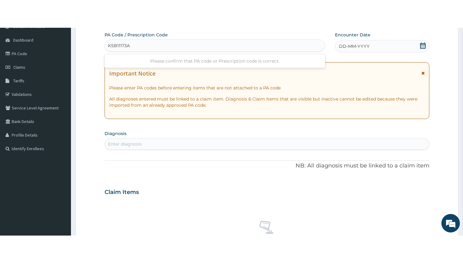
scroll to position [0, 0]
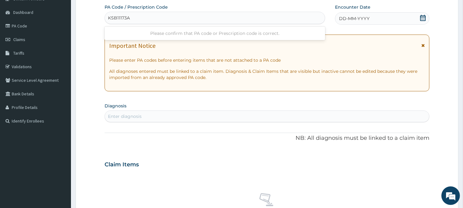
click at [117, 18] on input "KSB11173A" at bounding box center [119, 18] width 22 height 6
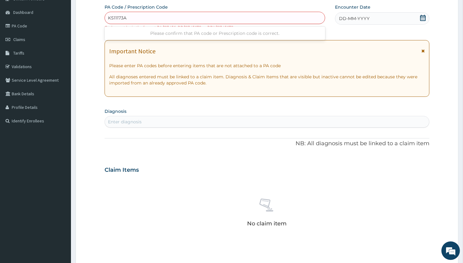
paste input "PAB15FFB"
click at [115, 19] on input "PAB15FFB" at bounding box center [119, 18] width 23 height 6
type input "PA/B15FFB"
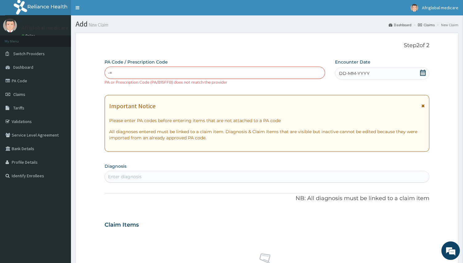
type input "-"
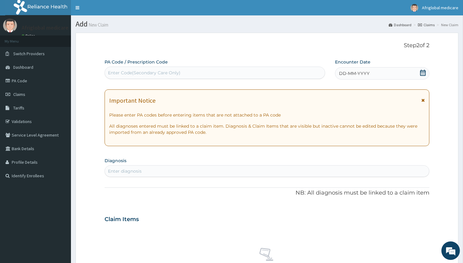
click at [138, 46] on p "Step 2 of 2" at bounding box center [266, 45] width 325 height 7
click at [30, 53] on span "Switch Providers" at bounding box center [28, 54] width 31 height 6
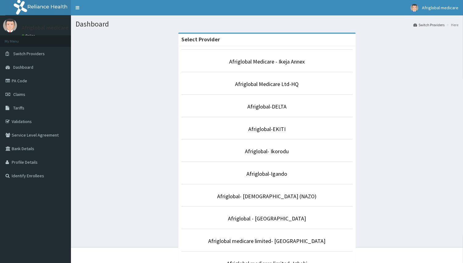
click at [29, 67] on span "Dashboard" at bounding box center [23, 67] width 20 height 6
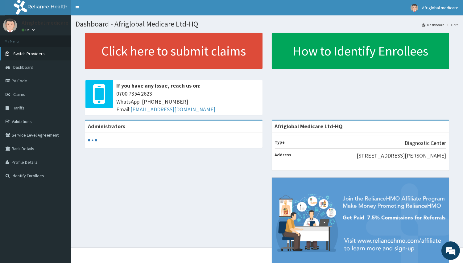
click at [35, 51] on span "Switch Providers" at bounding box center [28, 54] width 31 height 6
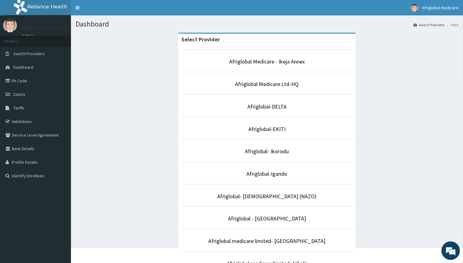
click at [119, 121] on div "Select Provider Afriglobal Medicare - Ikeja Annex Afriglobal Medicare Ltd-HQ Af…" at bounding box center [267, 206] width 383 height 346
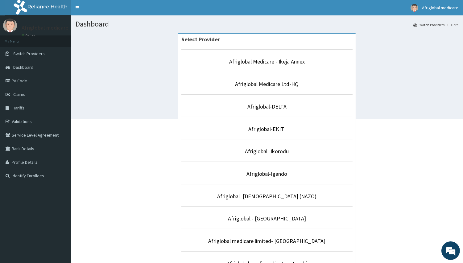
click at [429, 69] on div "Select Provider Afriglobal Medicare - Ikeja Annex Afriglobal Medicare Ltd-HQ Af…" at bounding box center [267, 206] width 383 height 346
drag, startPoint x: 427, startPoint y: 72, endPoint x: 429, endPoint y: 60, distance: 11.9
click at [429, 60] on div "Select Provider Afriglobal Medicare - Ikeja Annex Afriglobal Medicare Ltd-HQ Af…" at bounding box center [267, 206] width 383 height 346
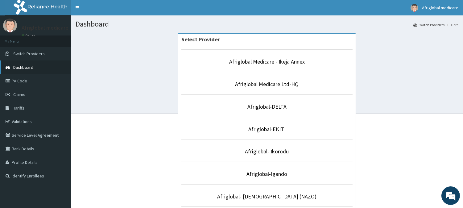
click at [32, 69] on link "Dashboard" at bounding box center [35, 67] width 71 height 14
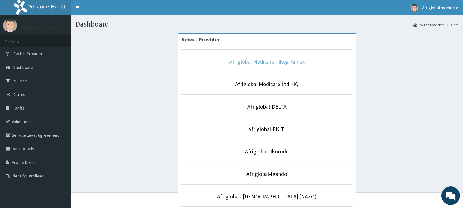
click at [284, 64] on link "Afriglobal Medicare - Ikeja Annex" at bounding box center [267, 61] width 76 height 7
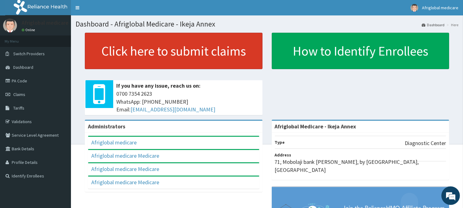
click at [189, 65] on link "Click here to submit claims" at bounding box center [174, 51] width 178 height 36
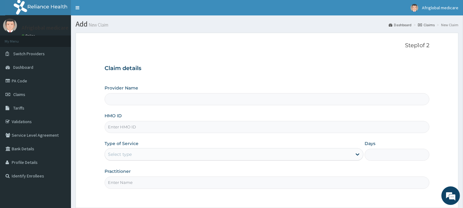
click at [166, 122] on input "HMO ID" at bounding box center [266, 127] width 325 height 12
type input "Afriglobal Medicare - Ikeja Annex"
paste input "ksb11173a"
click at [115, 125] on input "ksb11173a" at bounding box center [266, 127] width 325 height 12
click at [126, 125] on input "ksb/11173a" at bounding box center [266, 127] width 325 height 12
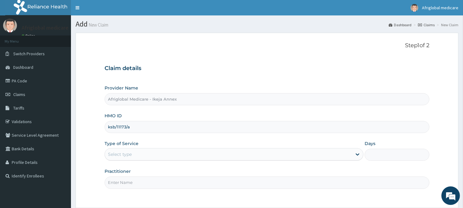
type input "ksb/11173/a"
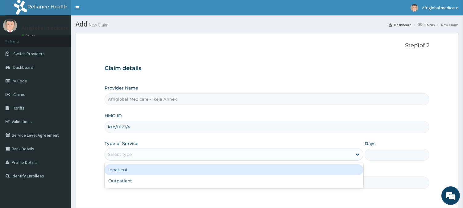
drag, startPoint x: 133, startPoint y: 156, endPoint x: 135, endPoint y: 168, distance: 12.4
click at [134, 156] on div "Select type" at bounding box center [228, 154] width 247 height 10
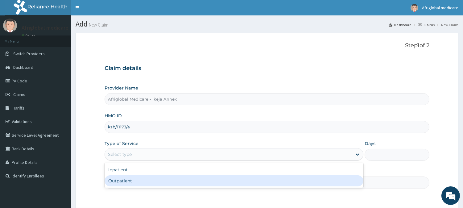
drag, startPoint x: 136, startPoint y: 181, endPoint x: 137, endPoint y: 187, distance: 6.3
click at [136, 182] on div "Outpatient" at bounding box center [233, 180] width 259 height 11
type input "1"
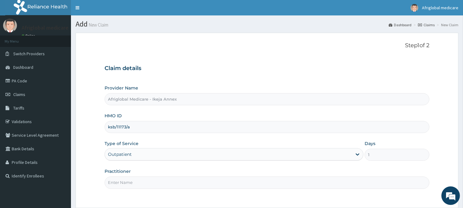
click at [139, 190] on div "Step 1 of 2 Claim details Provider Name Afriglobal Medicare - Ikeja Annex HMO I…" at bounding box center [266, 120] width 325 height 156
click at [141, 180] on input "Practitioner" at bounding box center [266, 182] width 325 height 12
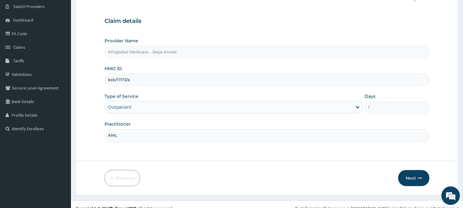
scroll to position [55, 0]
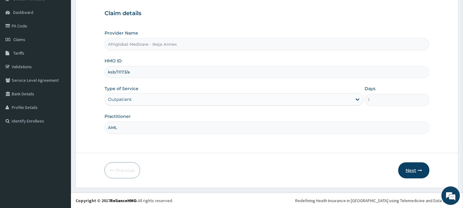
type input "AML"
click at [407, 166] on button "Next" at bounding box center [413, 170] width 31 height 16
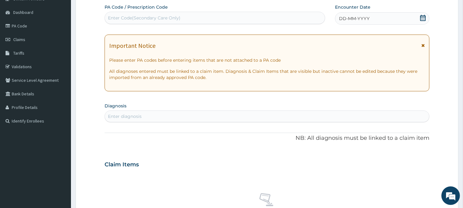
click at [189, 19] on div "Enter Code(Secondary Care Only)" at bounding box center [215, 18] width 220 height 10
paste input "PAB15FFB"
click at [113, 18] on input "PAB15FFB" at bounding box center [119, 18] width 23 height 6
type input "PA/B15FFB"
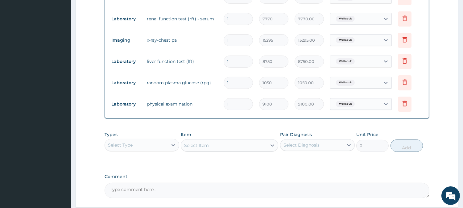
scroll to position [284, 0]
click at [141, 145] on div "Select Type" at bounding box center [136, 145] width 63 height 10
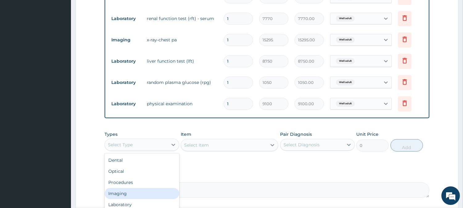
scroll to position [21, 0]
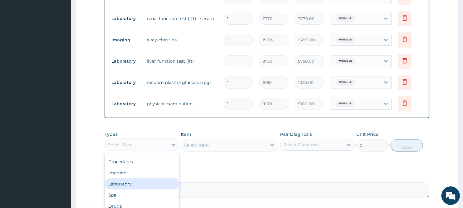
click at [138, 181] on div "Laboratory" at bounding box center [141, 183] width 75 height 11
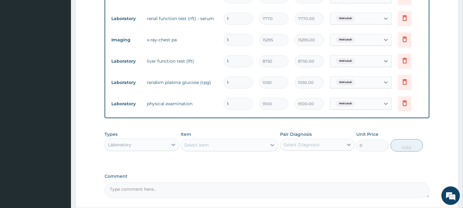
click at [236, 147] on div "Select Item" at bounding box center [224, 145] width 86 height 10
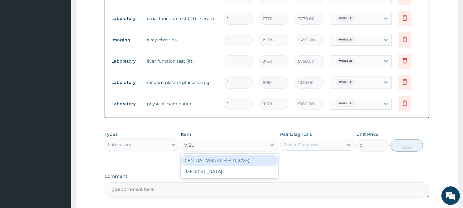
type input "VISUA"
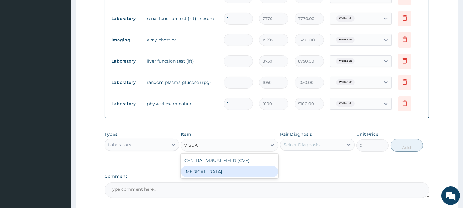
click at [238, 170] on div "VISUAL ACUITY" at bounding box center [229, 171] width 97 height 11
type input "3255"
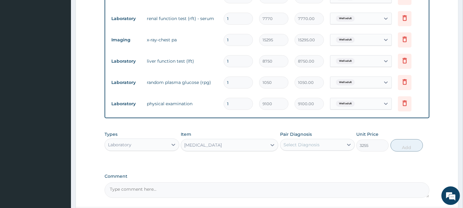
click at [335, 140] on div "Select Diagnosis" at bounding box center [311, 145] width 63 height 10
click at [324, 164] on div "Well adult" at bounding box center [317, 160] width 75 height 13
checkbox input "true"
click at [404, 145] on button "Add" at bounding box center [406, 145] width 32 height 12
type input "0"
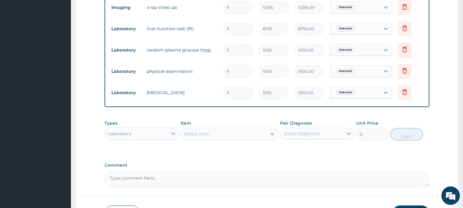
scroll to position [360, 0]
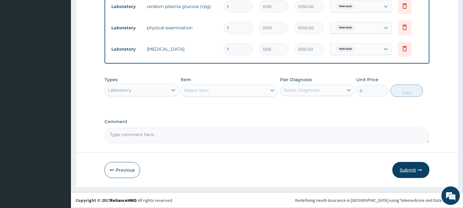
click at [404, 172] on button "Submit" at bounding box center [410, 170] width 37 height 16
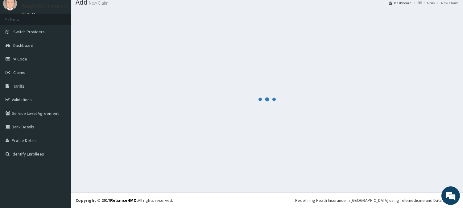
scroll to position [22, 0]
